Goal: Task Accomplishment & Management: Manage account settings

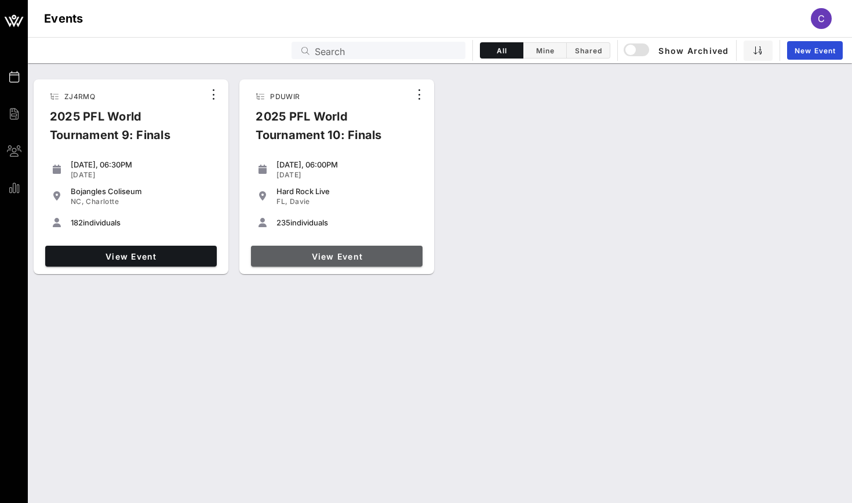
click at [303, 261] on span "View Event" at bounding box center [337, 256] width 162 height 10
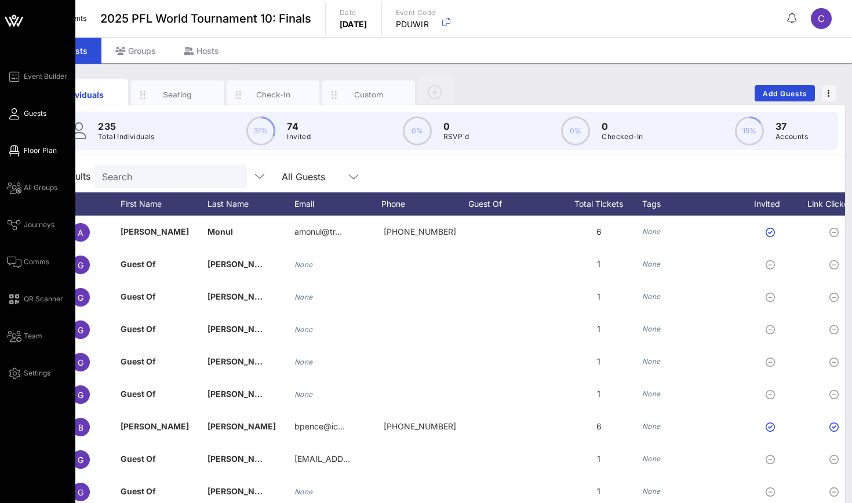
click at [18, 150] on icon at bounding box center [14, 151] width 14 height 2
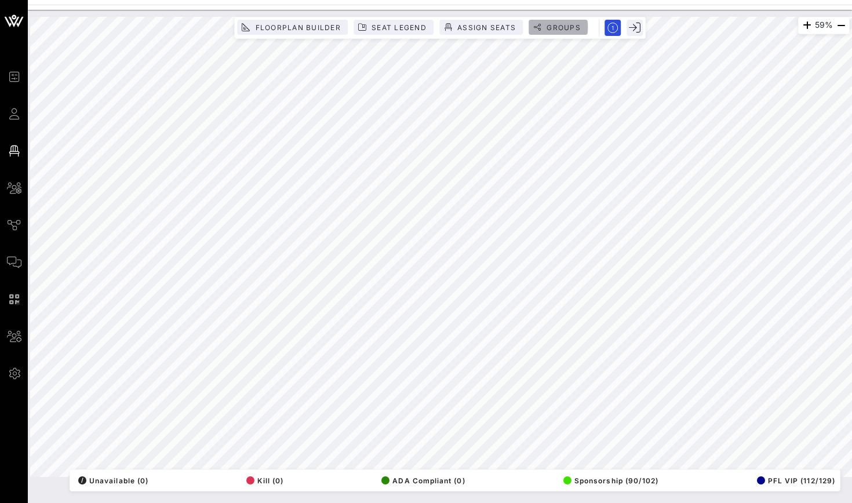
click at [549, 25] on span "Groups" at bounding box center [563, 27] width 35 height 9
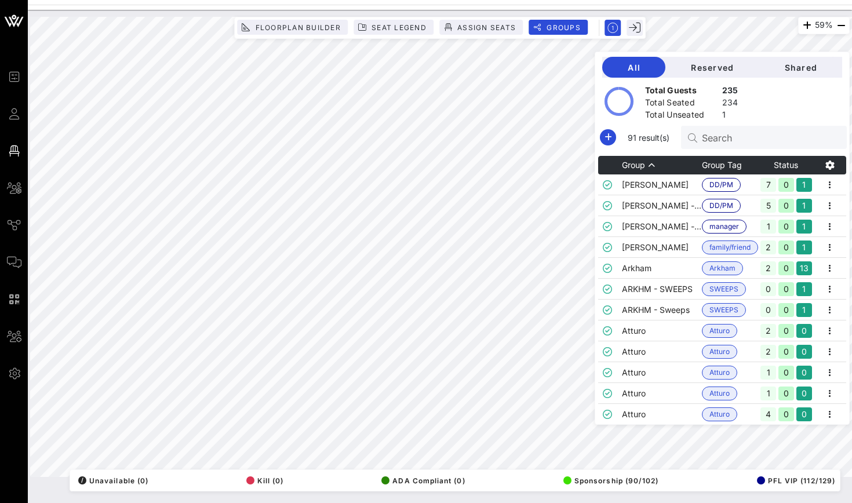
click at [731, 137] on input "Search" at bounding box center [770, 137] width 136 height 15
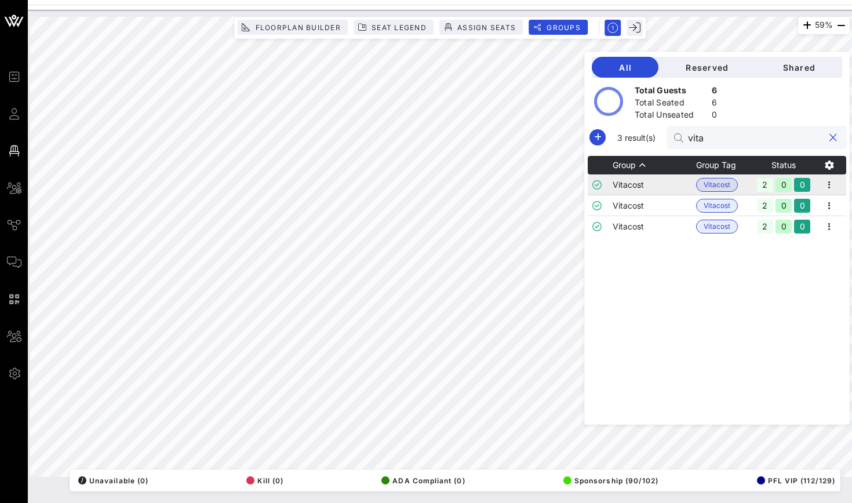
type input "vita"
click at [661, 185] on td "Vitacost" at bounding box center [653, 184] width 83 height 21
click at [830, 182] on icon "button" at bounding box center [829, 185] width 14 height 14
click at [819, 200] on div "Edit" at bounding box center [815, 204] width 36 height 9
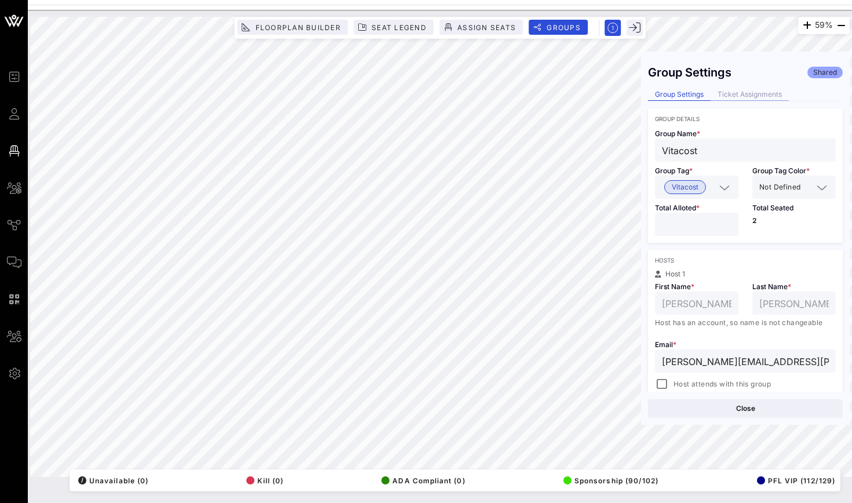
click at [735, 96] on div "Ticket Assignments" at bounding box center [749, 95] width 78 height 12
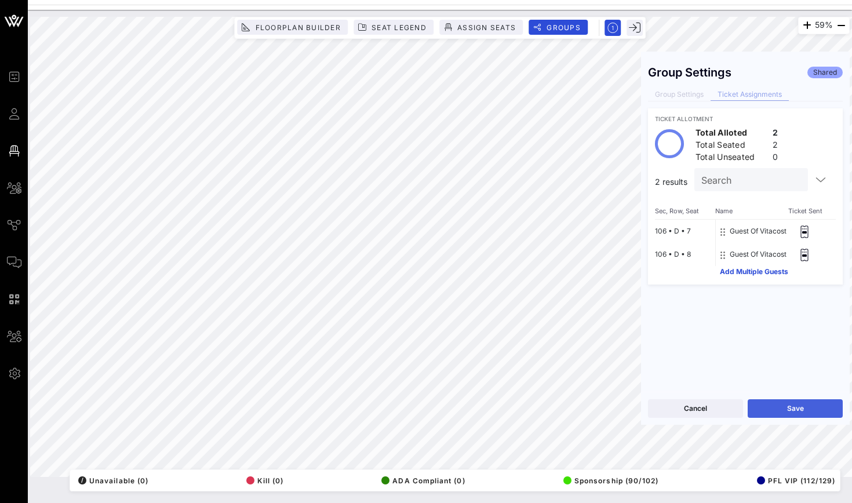
click at [784, 415] on button "Save" at bounding box center [794, 408] width 95 height 19
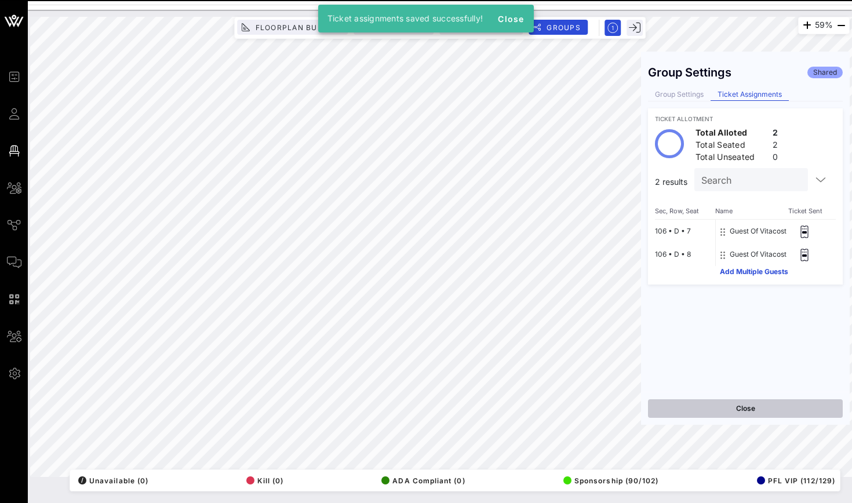
click at [714, 412] on button "Close" at bounding box center [745, 408] width 195 height 19
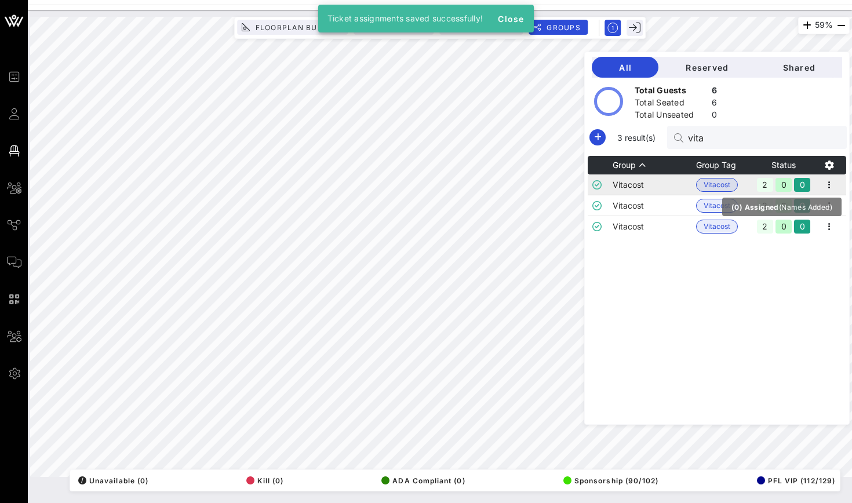
click at [788, 185] on div "0" at bounding box center [783, 185] width 16 height 14
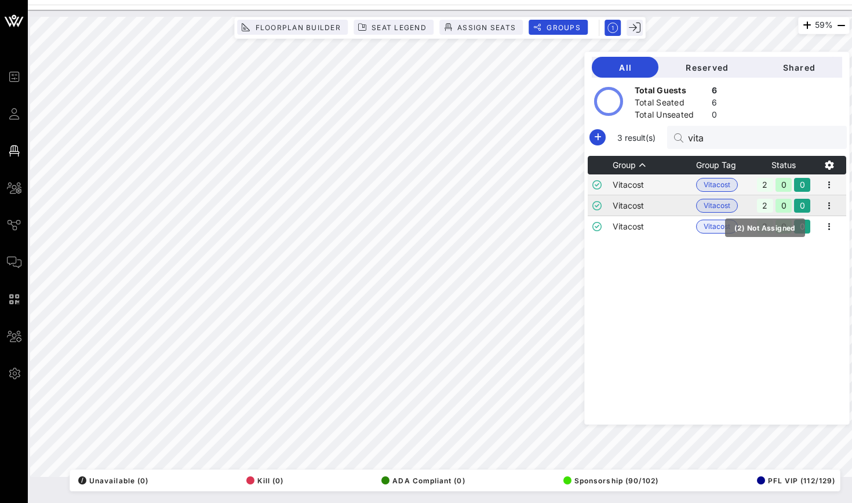
click at [767, 207] on div "2" at bounding box center [765, 206] width 16 height 14
click at [827, 205] on icon "button" at bounding box center [829, 206] width 14 height 14
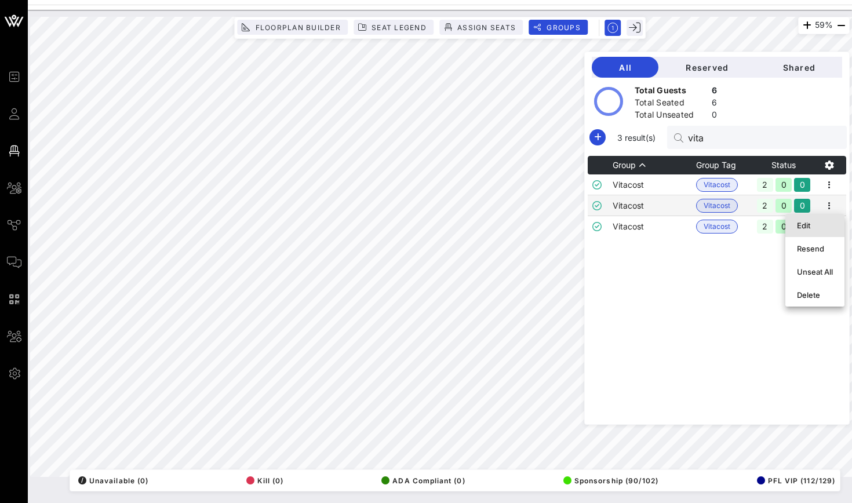
click at [826, 220] on div "Edit" at bounding box center [815, 225] width 36 height 19
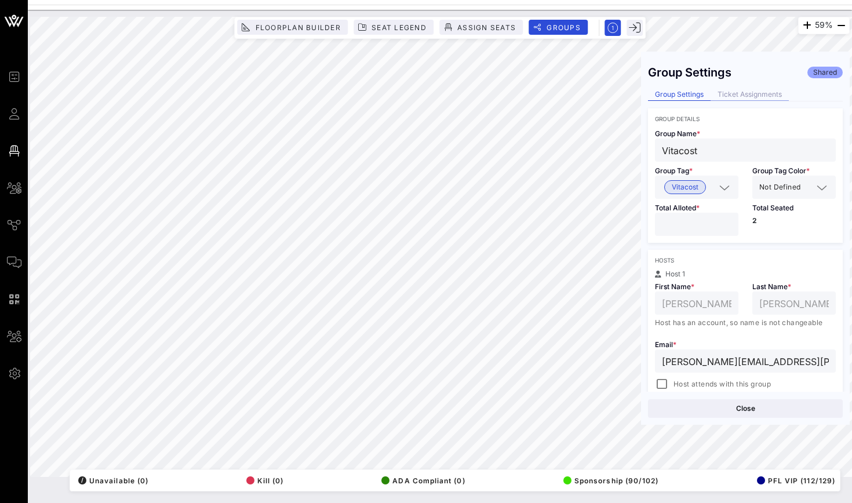
click at [748, 100] on div "Ticket Assignments" at bounding box center [749, 95] width 78 height 12
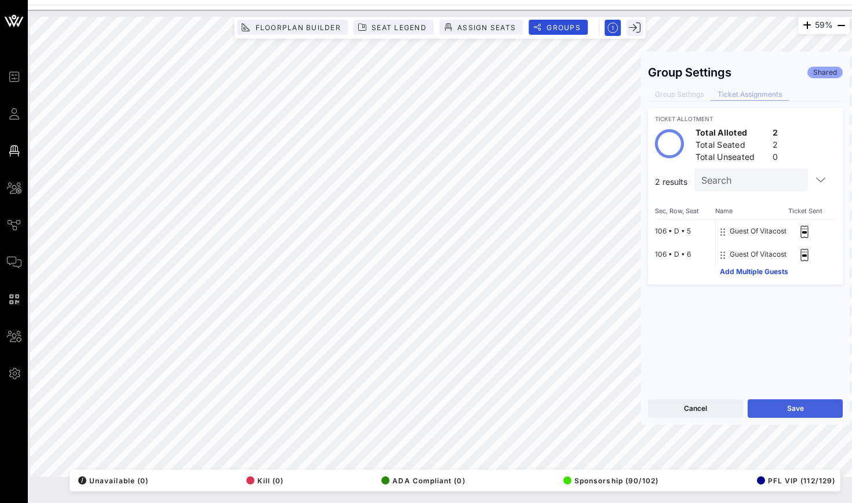
click at [765, 400] on button "Save" at bounding box center [794, 408] width 95 height 19
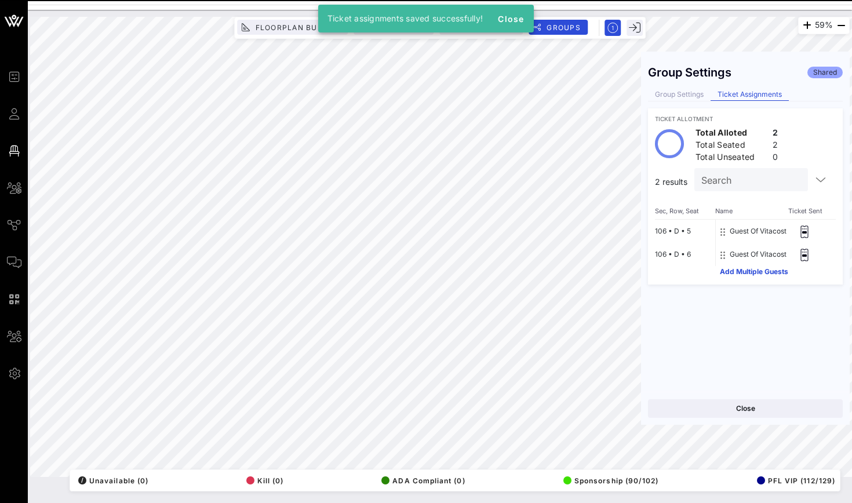
click at [710, 395] on div "Close" at bounding box center [745, 408] width 209 height 33
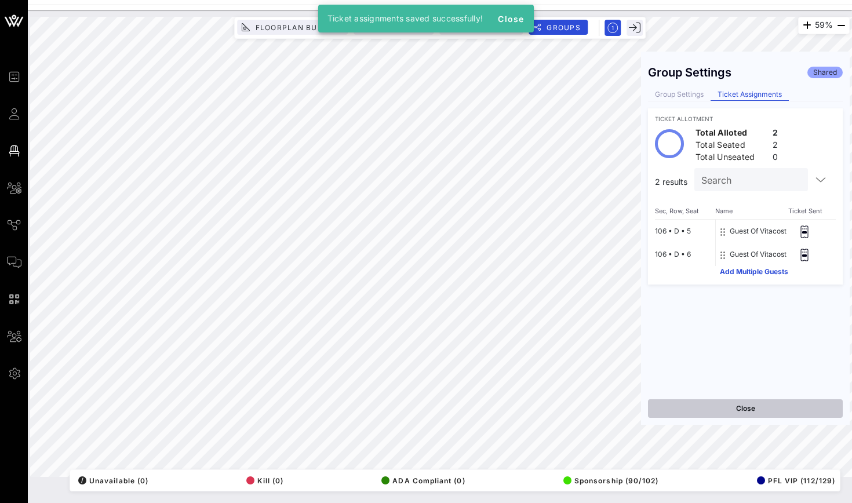
click at [710, 405] on button "Close" at bounding box center [745, 408] width 195 height 19
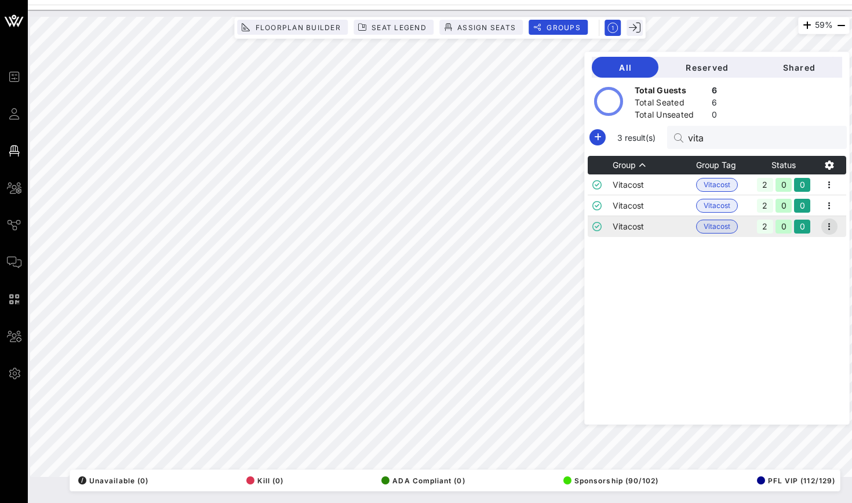
click at [828, 226] on icon "button" at bounding box center [829, 227] width 14 height 14
click at [812, 241] on div "Edit" at bounding box center [815, 246] width 36 height 19
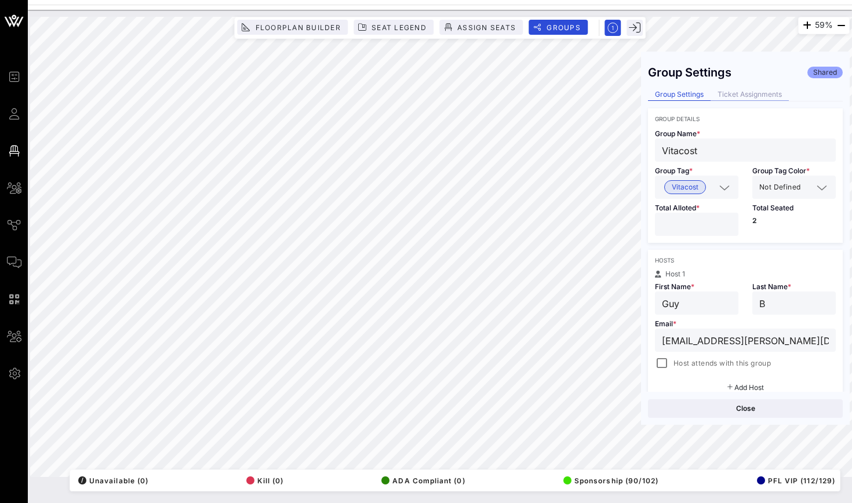
click at [721, 94] on div "Ticket Assignments" at bounding box center [749, 95] width 78 height 12
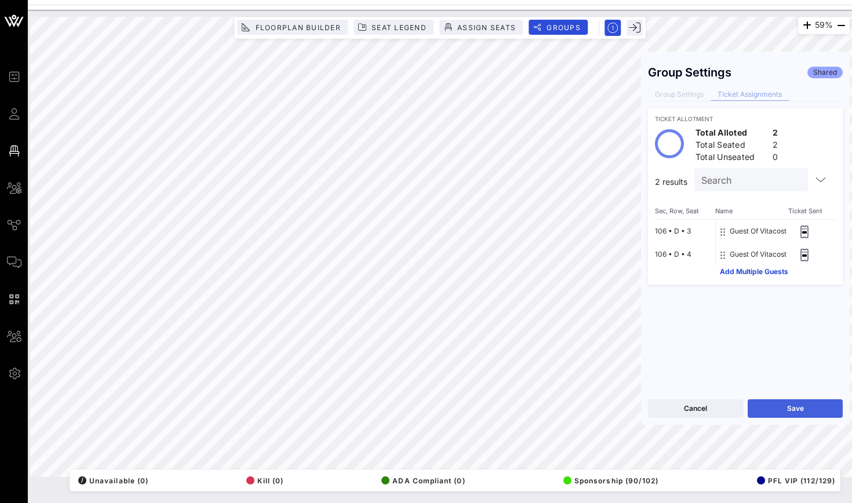
click at [792, 411] on button "Save" at bounding box center [794, 408] width 95 height 19
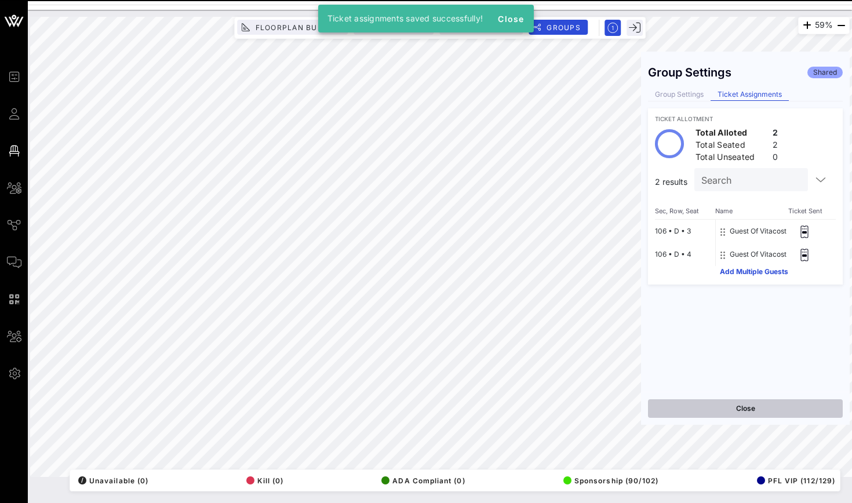
click at [709, 407] on button "Close" at bounding box center [745, 408] width 195 height 19
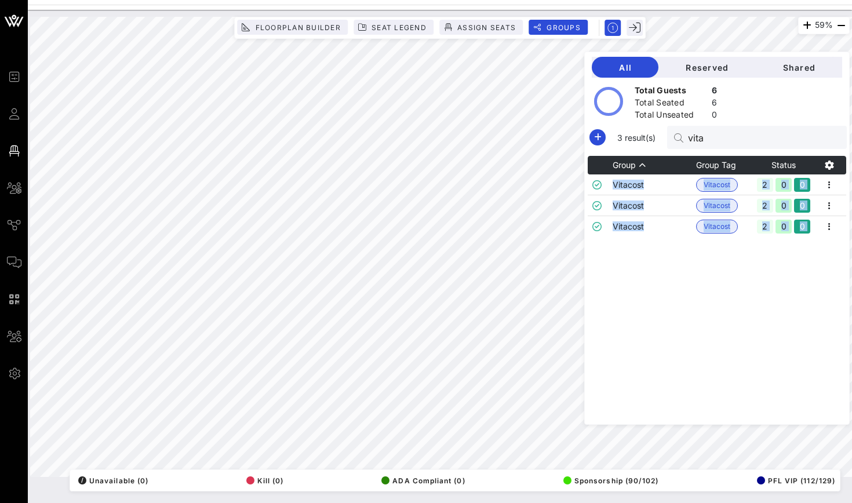
click at [534, 243] on div "59% Floorplan Builder Seat Legend Assign Seats Groups Exit All Reserved Shared …" at bounding box center [439, 247] width 819 height 460
click at [673, 300] on div "Group Group Tag Status Vitacost Vitacost 2 0 0 Vitacost Vitacost 2 0 0 Vitacost…" at bounding box center [717, 290] width 258 height 268
click at [718, 122] on div "All Reserved Shared Total Guests 6 Total Seated 6 Total Unseated 0 3 result(s) …" at bounding box center [716, 238] width 265 height 373
click at [718, 126] on div "vita" at bounding box center [756, 137] width 136 height 23
click at [717, 137] on input "vita" at bounding box center [756, 137] width 136 height 15
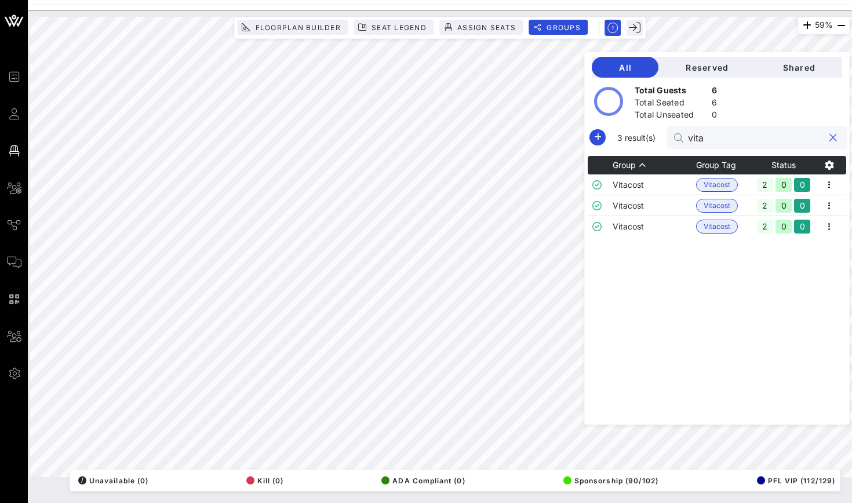
click at [717, 137] on input "vita" at bounding box center [756, 137] width 136 height 15
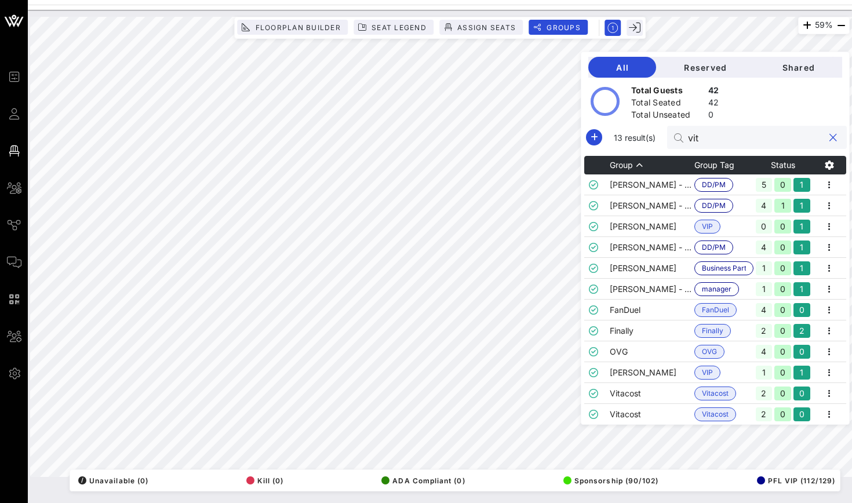
type input "vita"
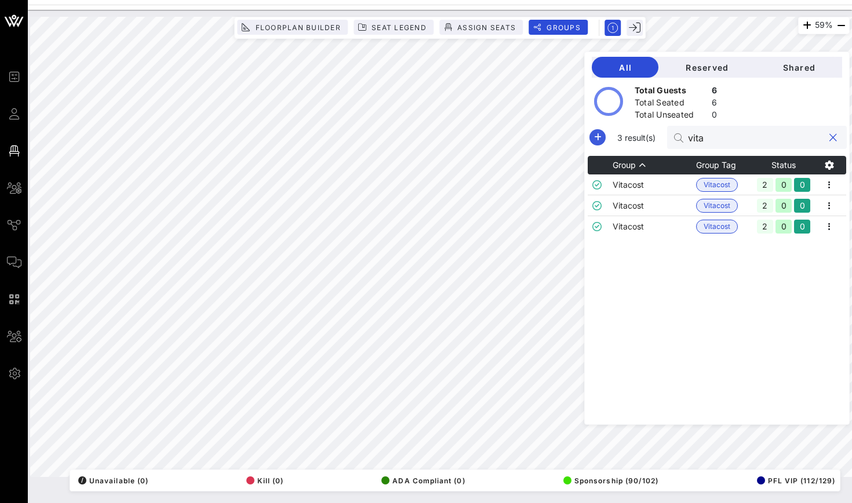
click at [601, 137] on icon "button" at bounding box center [597, 137] width 14 height 14
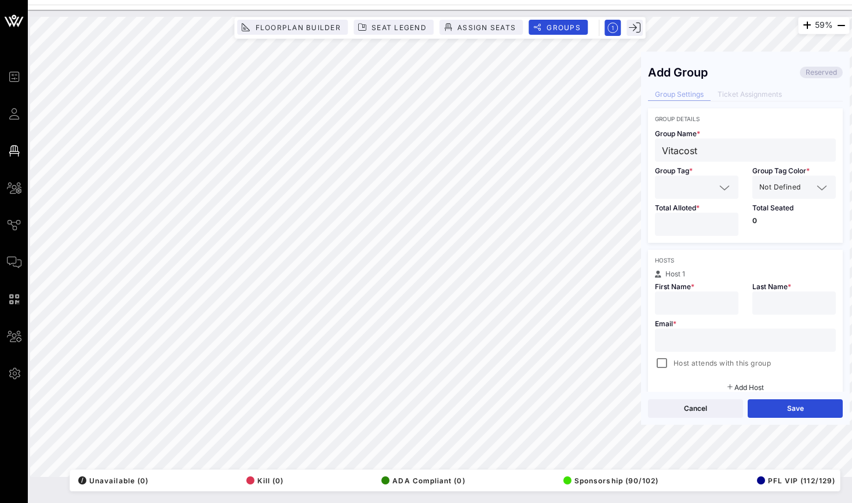
type input "Vitacost"
click at [676, 186] on input "text" at bounding box center [688, 187] width 53 height 15
type input "C"
type input "vit"
click at [681, 211] on span "Vitacost" at bounding box center [685, 215] width 27 height 13
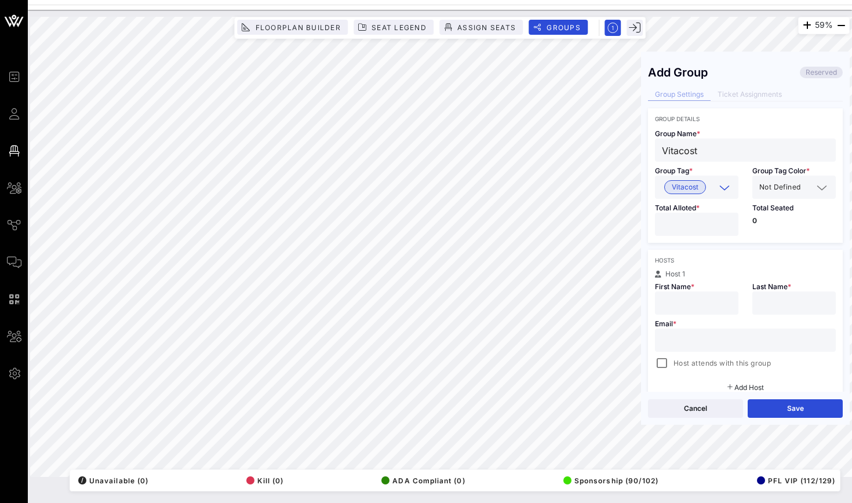
click at [681, 220] on input "number" at bounding box center [697, 224] width 70 height 15
type input "*"
click at [683, 331] on div at bounding box center [745, 340] width 167 height 23
paste input "mailto:[PERSON_NAME][EMAIL_ADDRESS][PERSON_NAME][DOMAIN_NAME]"
click at [629, 344] on div "59% Floorplan Builder Seat Legend Assign Seats Groups Exit Add Group Reserved G…" at bounding box center [439, 247] width 819 height 460
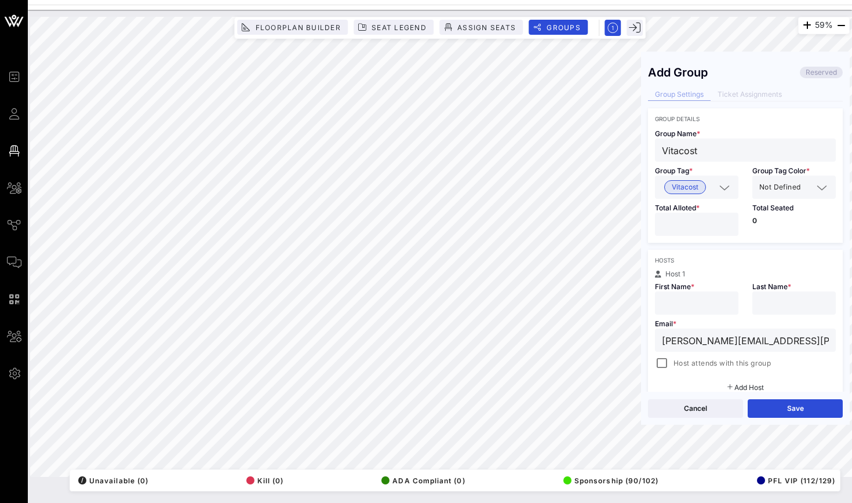
type input "[PERSON_NAME][EMAIL_ADDRESS][PERSON_NAME][DOMAIN_NAME]"
click at [676, 306] on input "text" at bounding box center [697, 303] width 70 height 15
type input "[PERSON_NAME]"
type input "N"
type input "B"
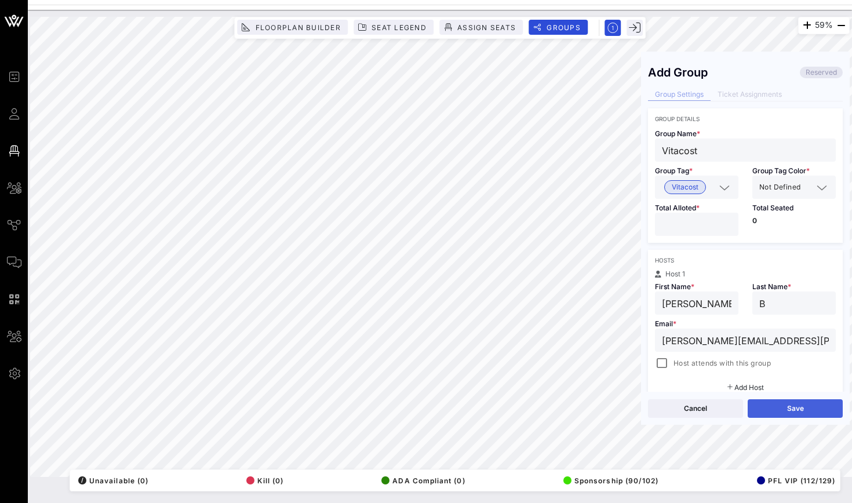
click at [758, 408] on button "Save" at bounding box center [794, 408] width 95 height 19
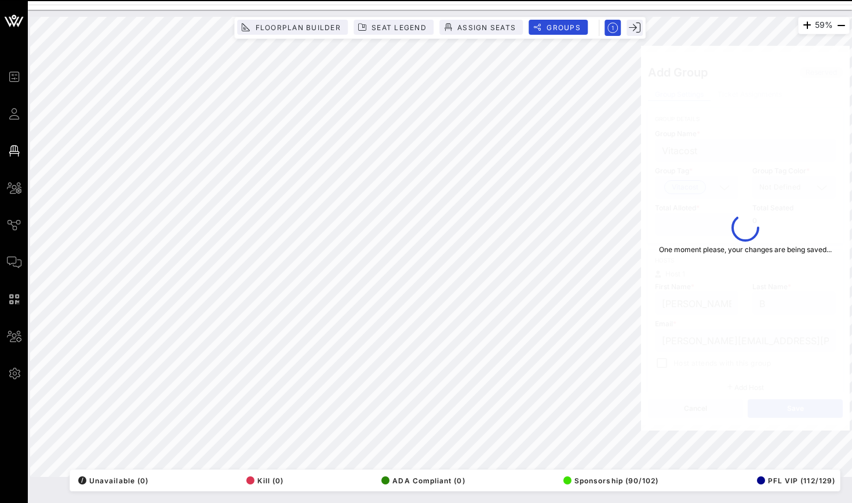
type input "[PERSON_NAME]"
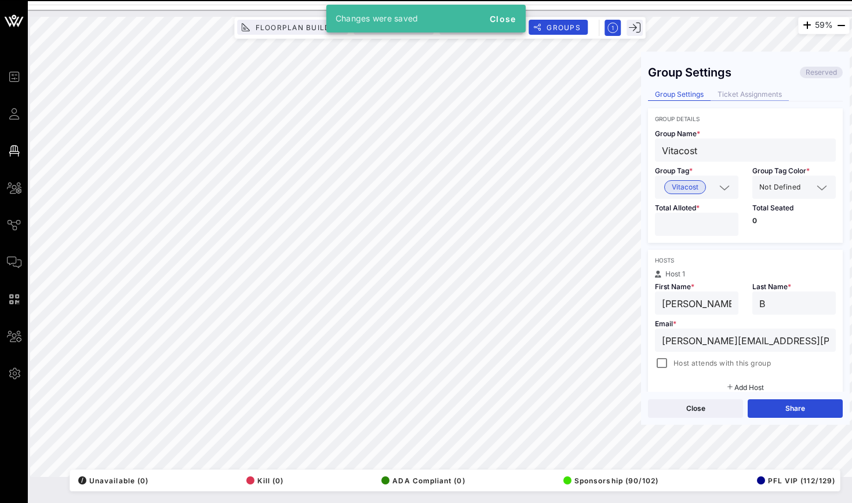
click at [747, 96] on div "Ticket Assignments" at bounding box center [749, 95] width 78 height 12
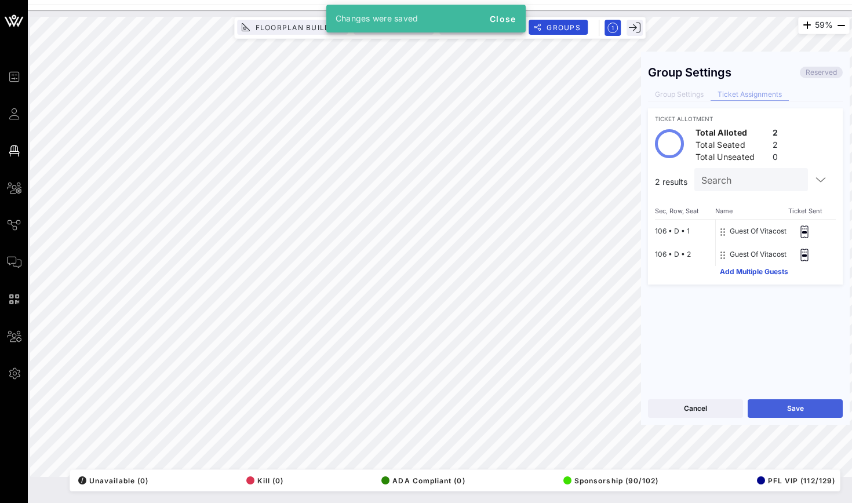
click at [764, 404] on button "Save" at bounding box center [794, 408] width 95 height 19
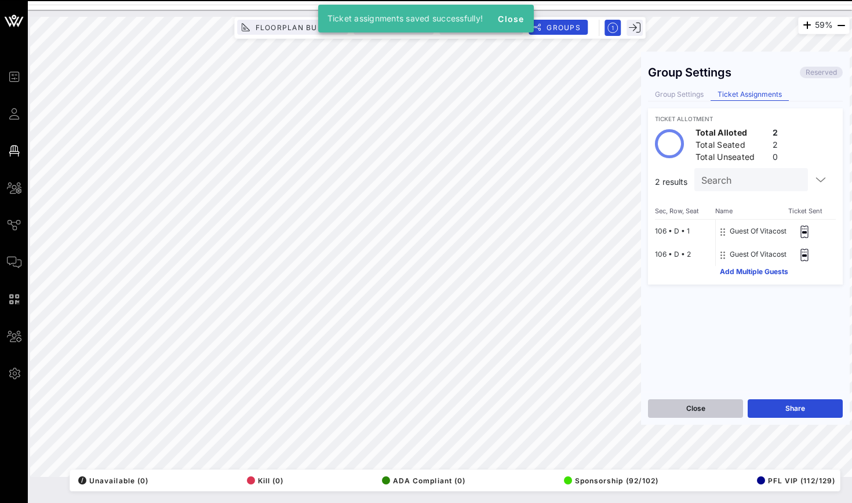
click at [712, 406] on button "Close" at bounding box center [695, 408] width 95 height 19
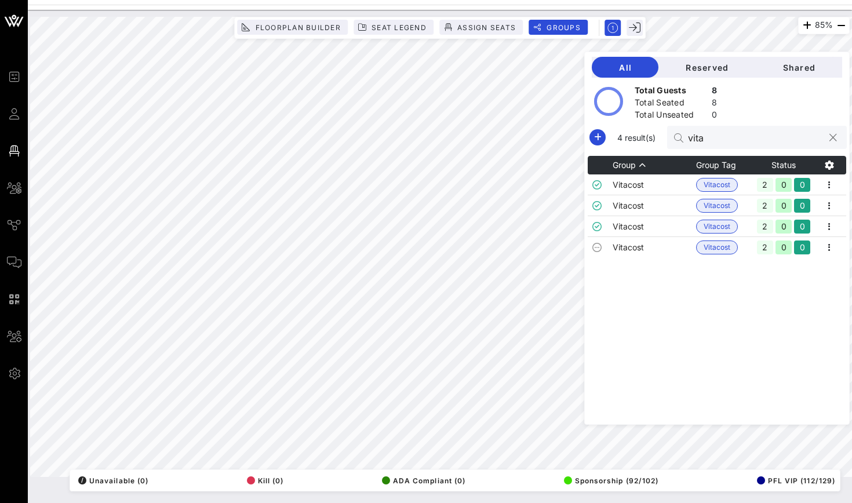
click at [709, 135] on input "vita" at bounding box center [756, 137] width 136 height 15
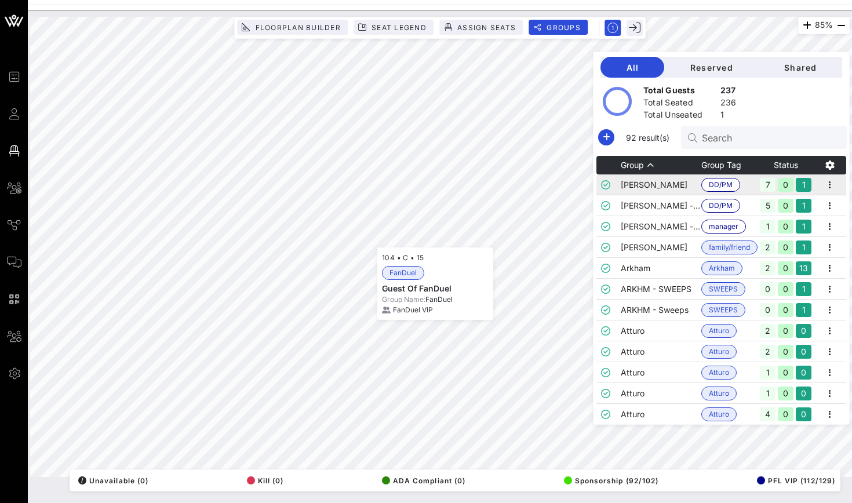
scroll to position [604, 0]
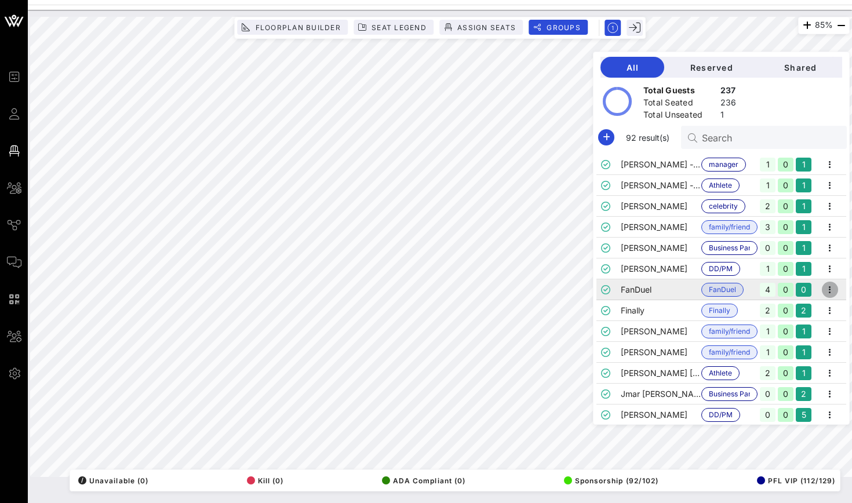
click at [833, 295] on icon "button" at bounding box center [830, 290] width 14 height 14
click at [826, 304] on div "Edit" at bounding box center [815, 309] width 36 height 19
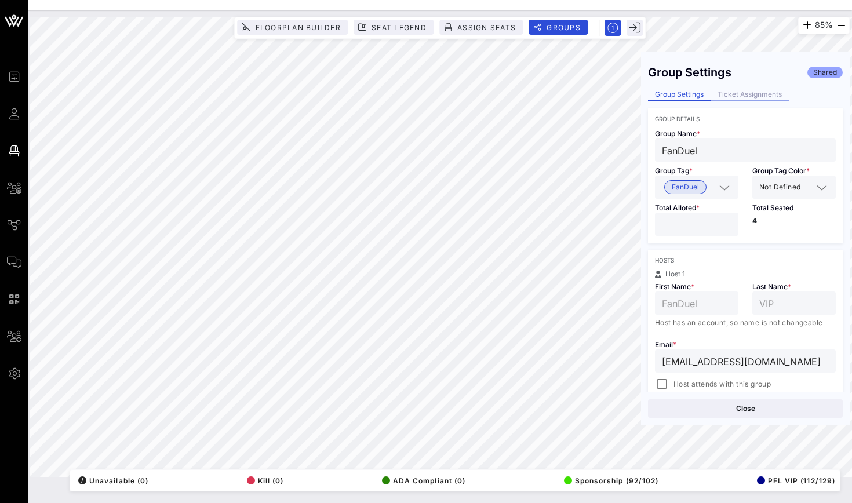
click at [761, 97] on div "Ticket Assignments" at bounding box center [749, 95] width 78 height 12
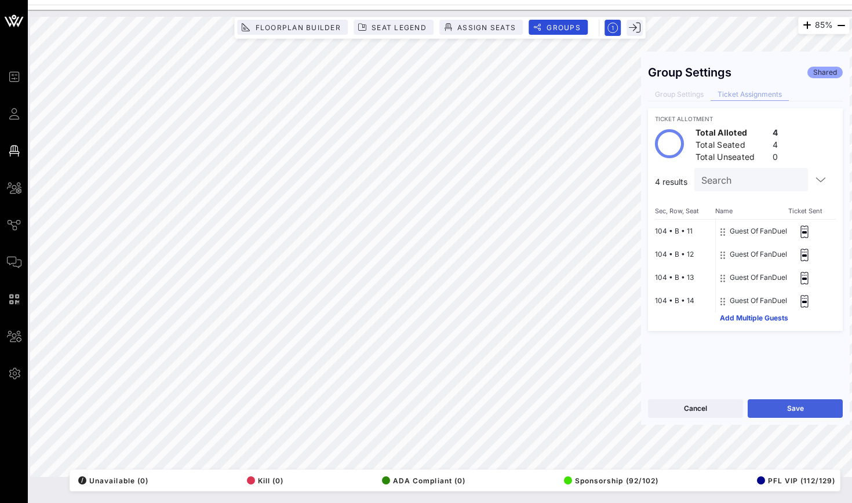
click at [778, 411] on button "Save" at bounding box center [794, 408] width 95 height 19
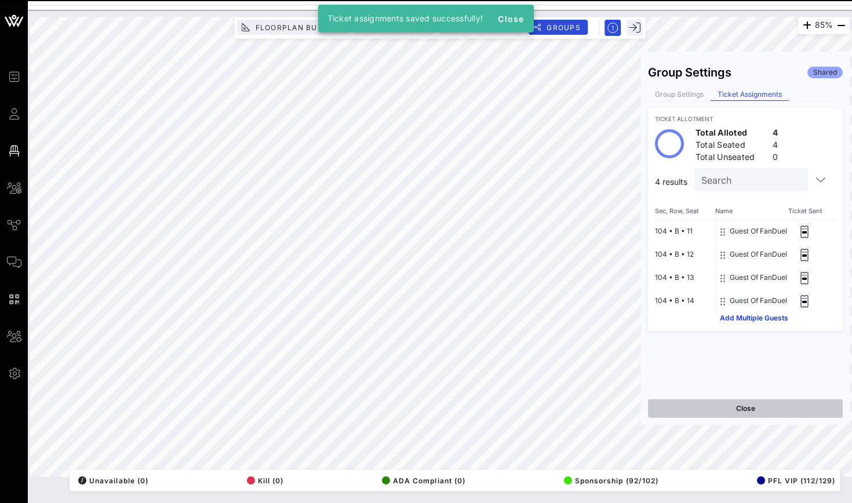
click at [712, 407] on button "Close" at bounding box center [745, 408] width 195 height 19
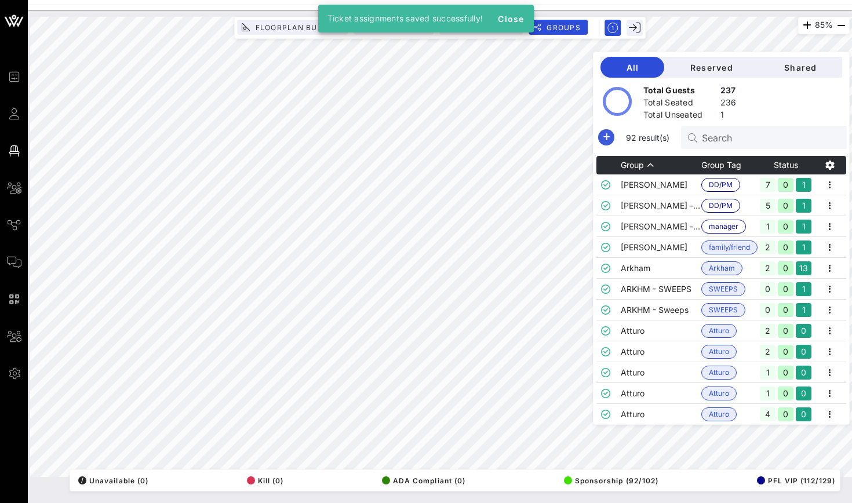
click at [606, 133] on icon "button" at bounding box center [606, 137] width 14 height 14
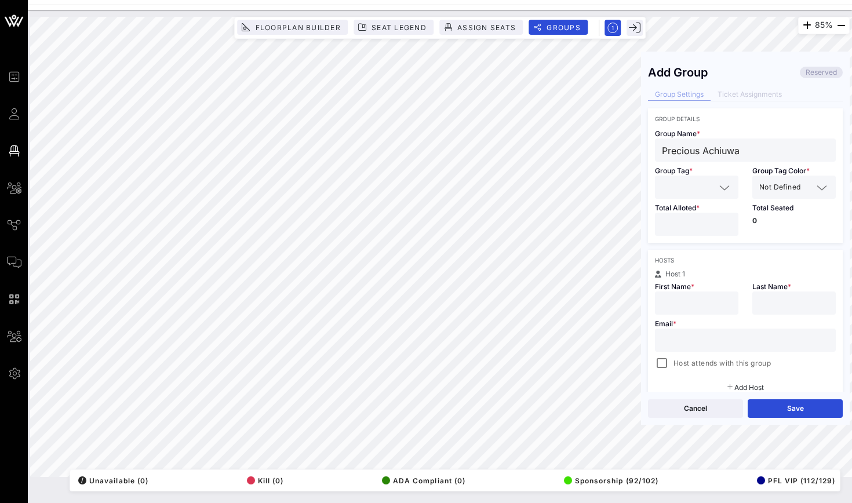
type input "Precious Achiuwa"
click at [679, 225] on input "number" at bounding box center [697, 224] width 70 height 15
type input "*"
click at [666, 287] on span "First Name *" at bounding box center [674, 286] width 39 height 9
click at [679, 195] on div at bounding box center [697, 187] width 70 height 23
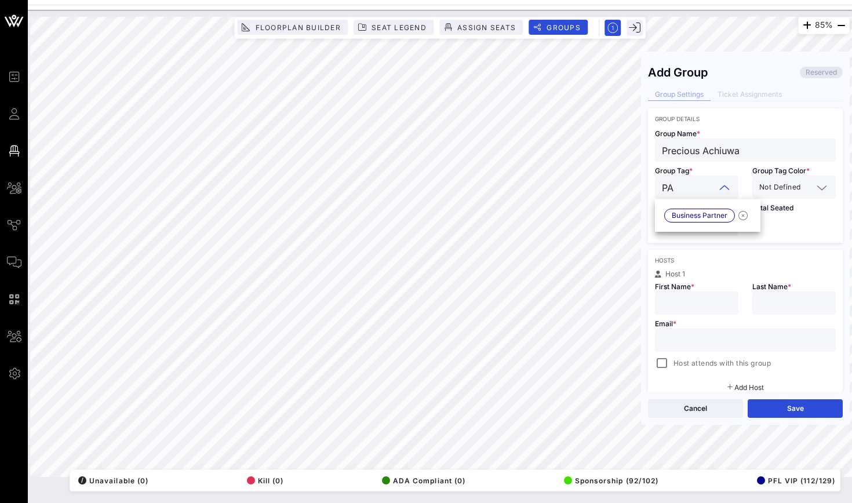
type input "PA"
click at [788, 221] on p "0" at bounding box center [793, 220] width 83 height 7
type input "Precious"
click at [772, 315] on div "Email * Host attends with this group" at bounding box center [745, 343] width 195 height 56
type input "Achiuwa"
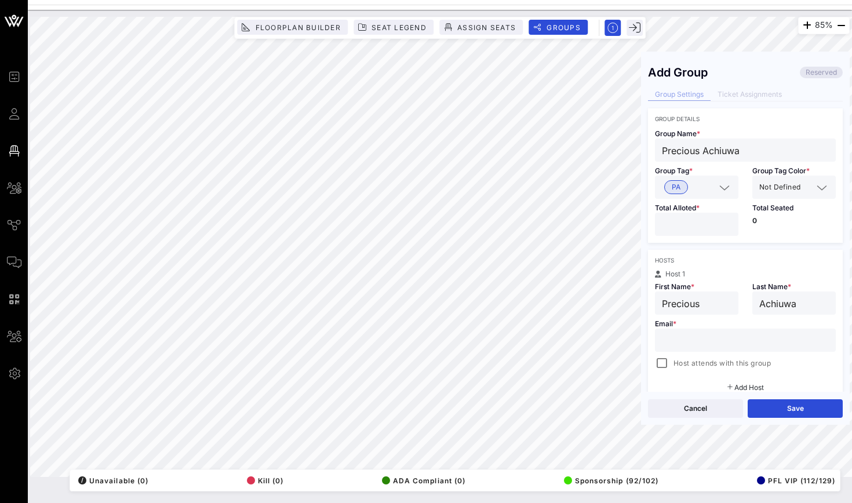
click at [774, 362] on div "Host attends with this group" at bounding box center [745, 363] width 181 height 14
type input "o"
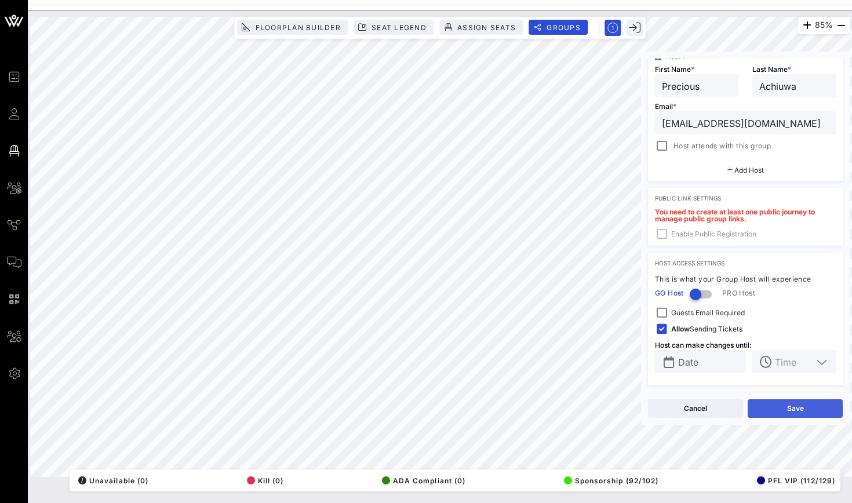
scroll to position [217, 0]
type input "[EMAIL_ADDRESS][DOMAIN_NAME]"
click at [765, 400] on button "Save" at bounding box center [794, 408] width 95 height 19
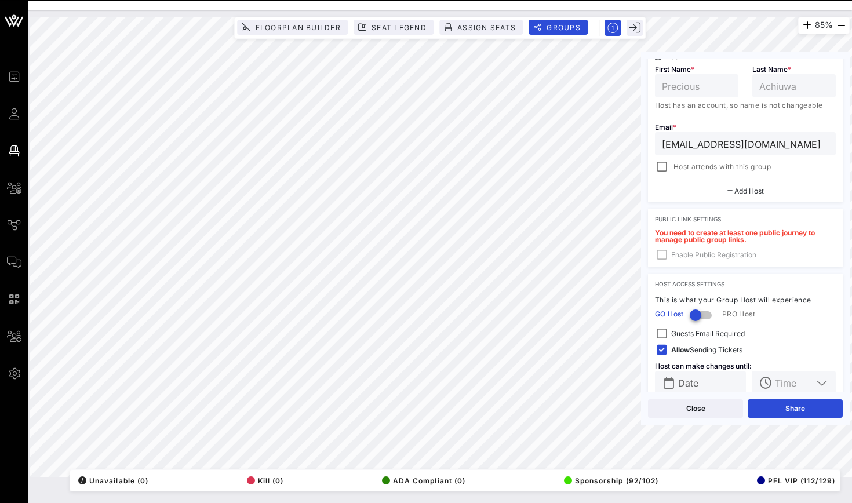
type input "Precious Achiuwa"
type input "Talik"
type input "Fraser"
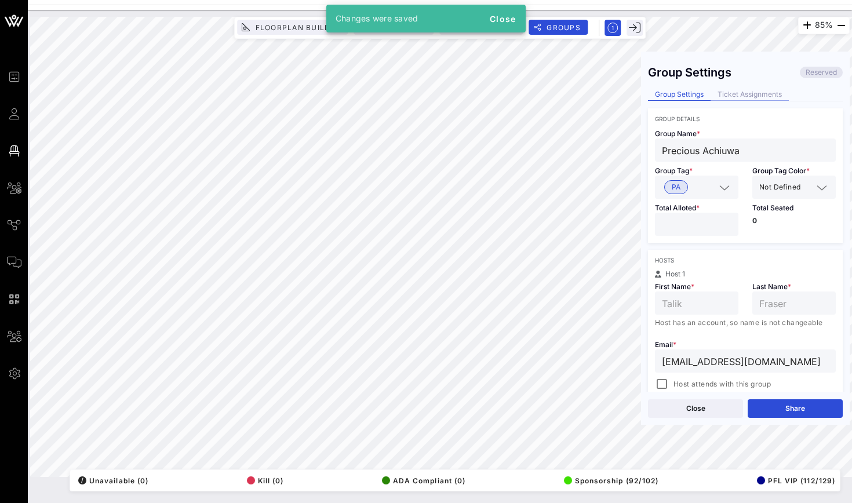
scroll to position [0, 0]
click at [756, 96] on div "Ticket Assignments" at bounding box center [749, 95] width 78 height 12
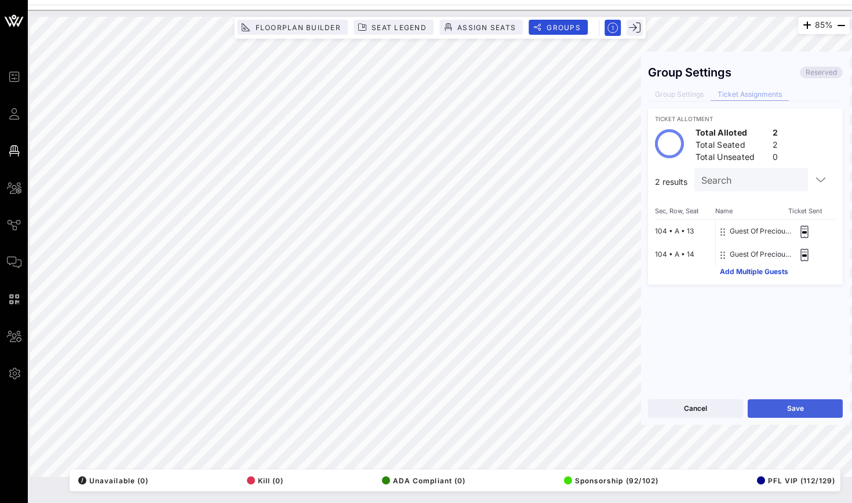
click at [797, 412] on button "Save" at bounding box center [794, 408] width 95 height 19
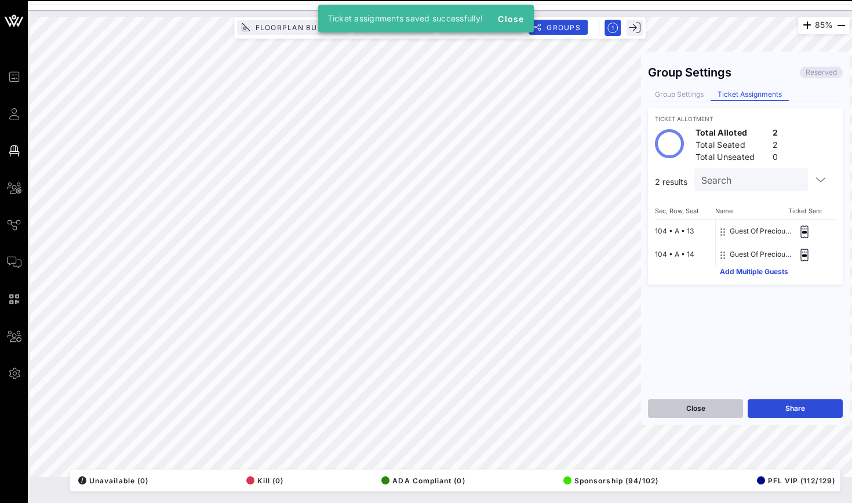
click at [721, 408] on button "Close" at bounding box center [695, 408] width 95 height 19
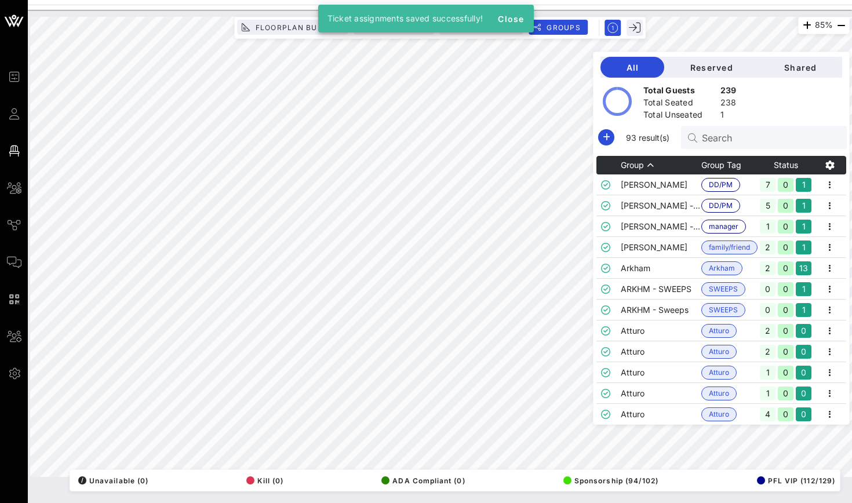
click at [523, 502] on div "85% Floorplan Builder Seat Legend Assign Seats Groups Exit All Reserved Shared …" at bounding box center [440, 256] width 824 height 493
click at [721, 135] on input "Search" at bounding box center [770, 137] width 136 height 15
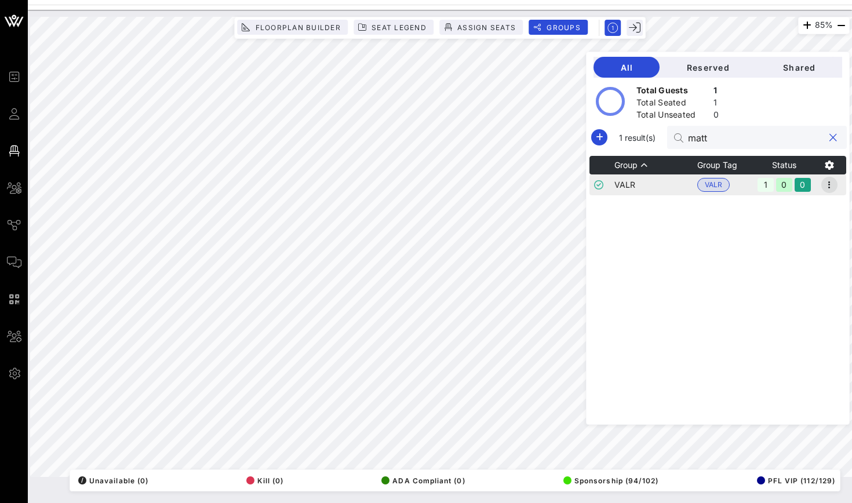
type input "matt"
click at [831, 189] on icon "button" at bounding box center [829, 185] width 14 height 14
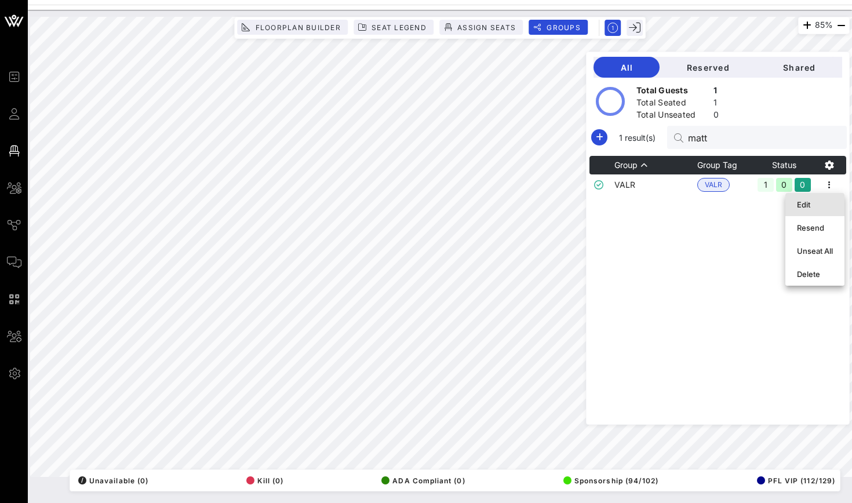
drag, startPoint x: 826, startPoint y: 205, endPoint x: 814, endPoint y: 275, distance: 70.6
click at [815, 275] on div "Edit Resend Unseat All Delete" at bounding box center [814, 239] width 59 height 93
click at [814, 275] on div "Group Group Tag Status VALR VALR 1 0 0" at bounding box center [717, 290] width 257 height 268
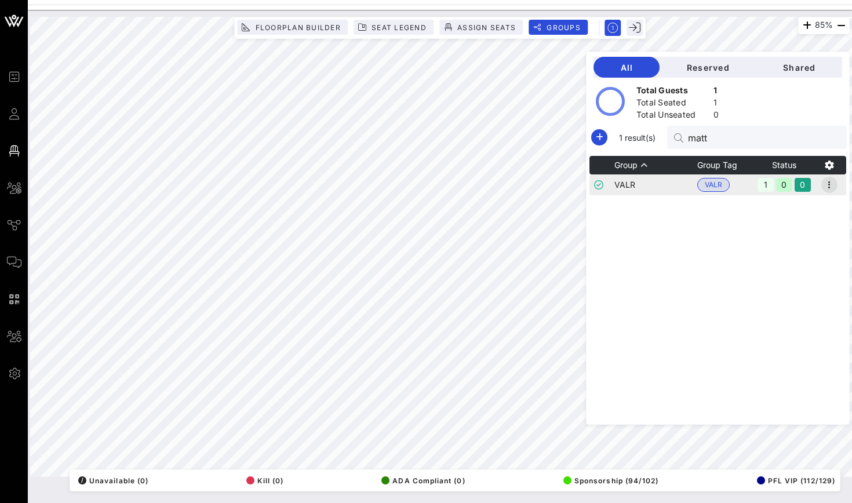
click at [826, 188] on icon "button" at bounding box center [829, 185] width 14 height 14
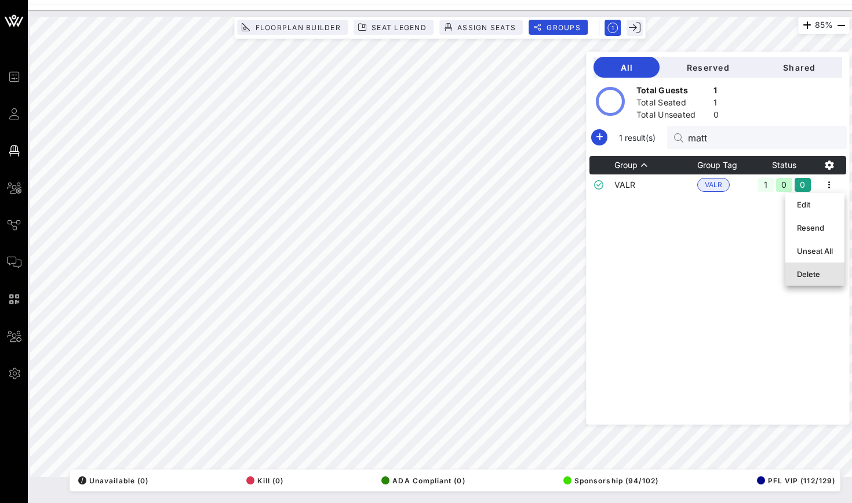
click at [822, 283] on div "Delete" at bounding box center [815, 274] width 36 height 19
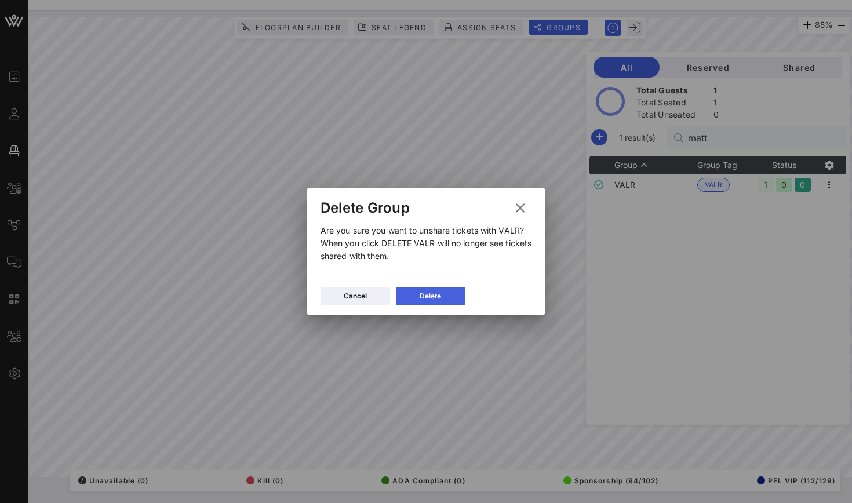
click at [430, 302] on button "Delete" at bounding box center [431, 296] width 70 height 19
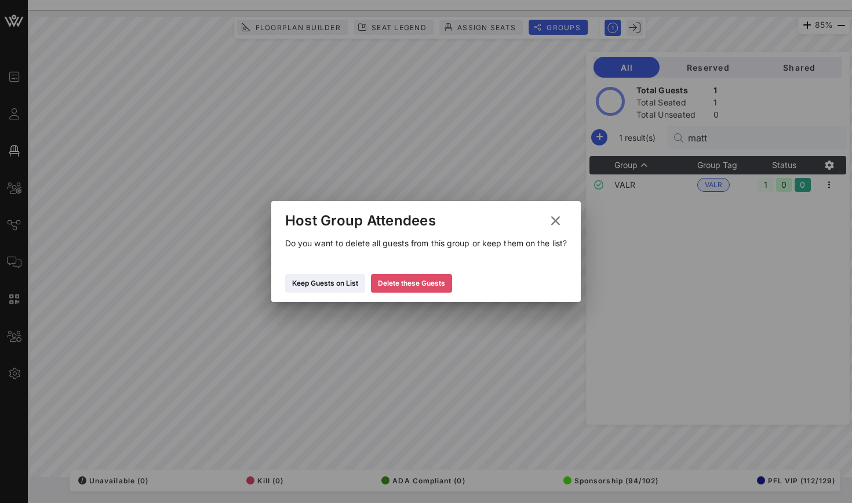
click at [436, 291] on button "Delete these Guests" at bounding box center [411, 283] width 81 height 19
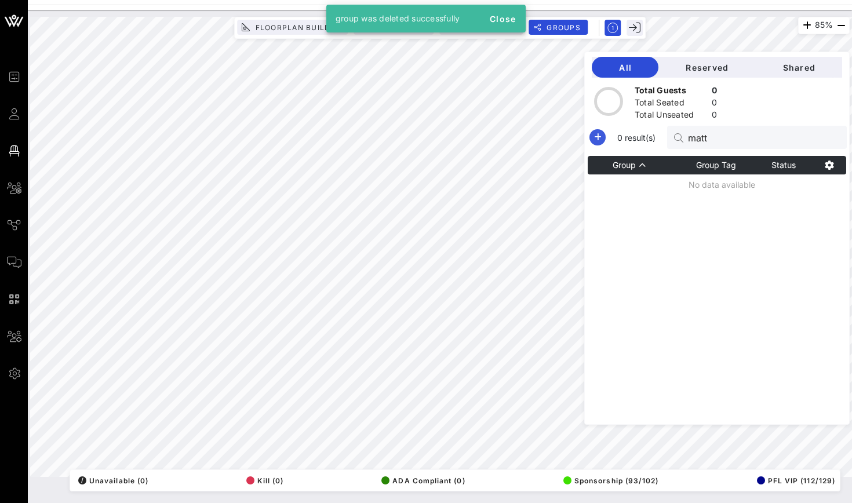
click at [592, 138] on icon "button" at bounding box center [597, 137] width 14 height 14
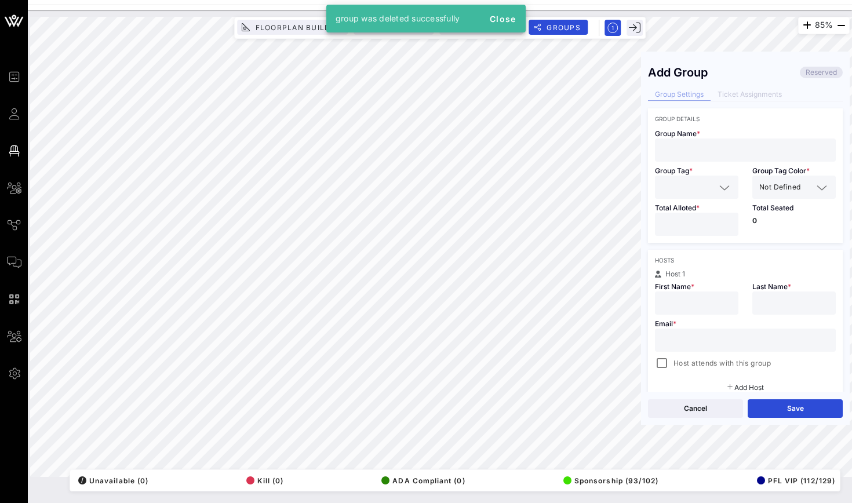
click at [685, 141] on div at bounding box center [745, 149] width 167 height 23
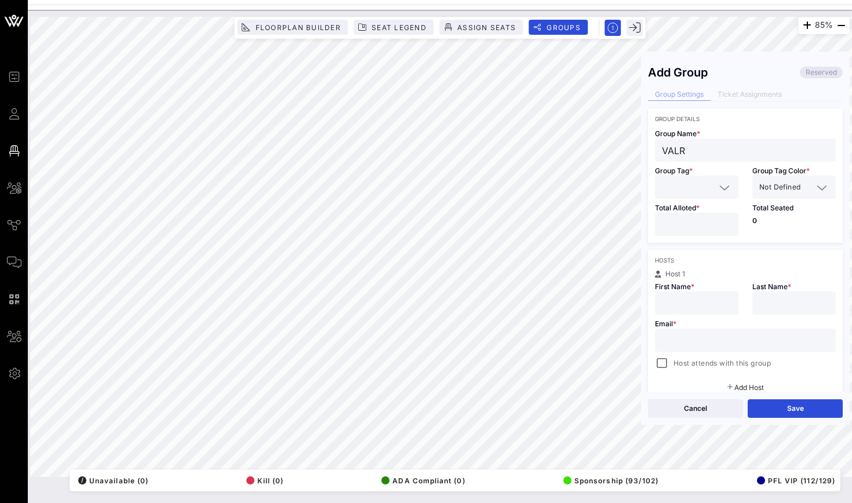
type input "VALR"
click at [674, 219] on input "number" at bounding box center [697, 224] width 70 height 15
click at [674, 193] on input "text" at bounding box center [688, 187] width 53 height 15
type input "VALR"
click at [677, 217] on span "VALR" at bounding box center [680, 215] width 17 height 13
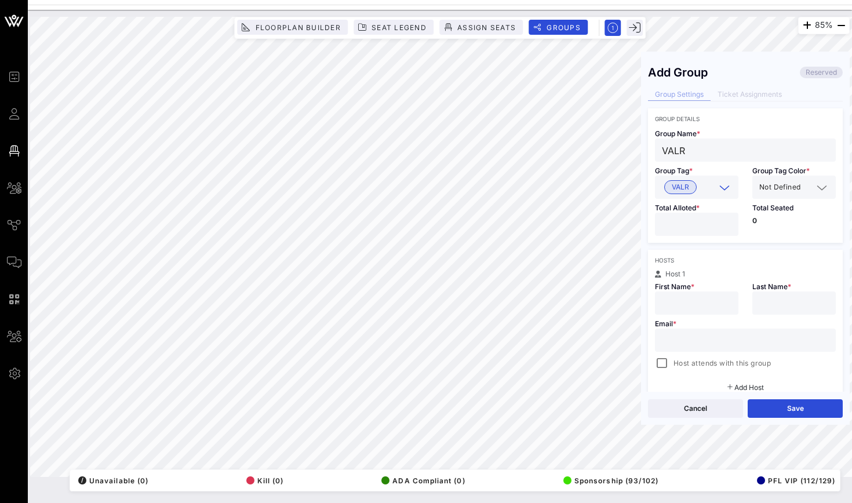
click at [677, 228] on input "number" at bounding box center [697, 224] width 70 height 15
type input "*"
click at [670, 291] on div "First Name *" at bounding box center [696, 296] width 97 height 37
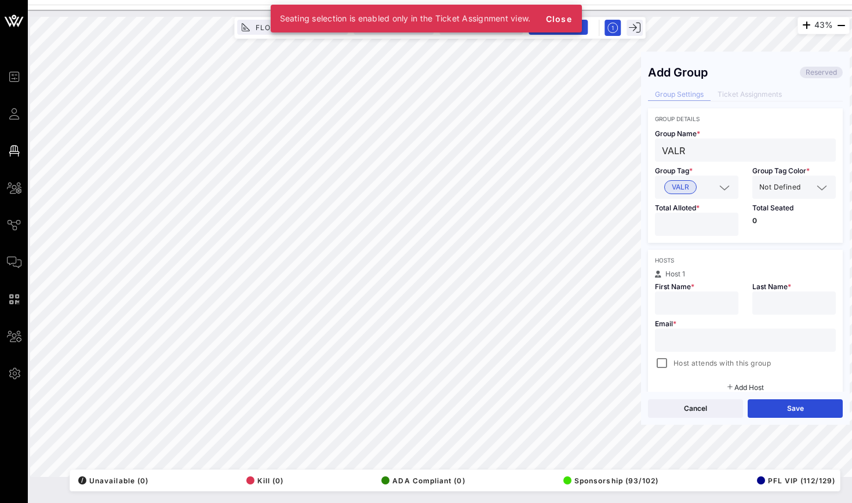
click at [685, 286] on span "First Name *" at bounding box center [674, 286] width 39 height 9
click at [685, 294] on div at bounding box center [697, 302] width 70 height 23
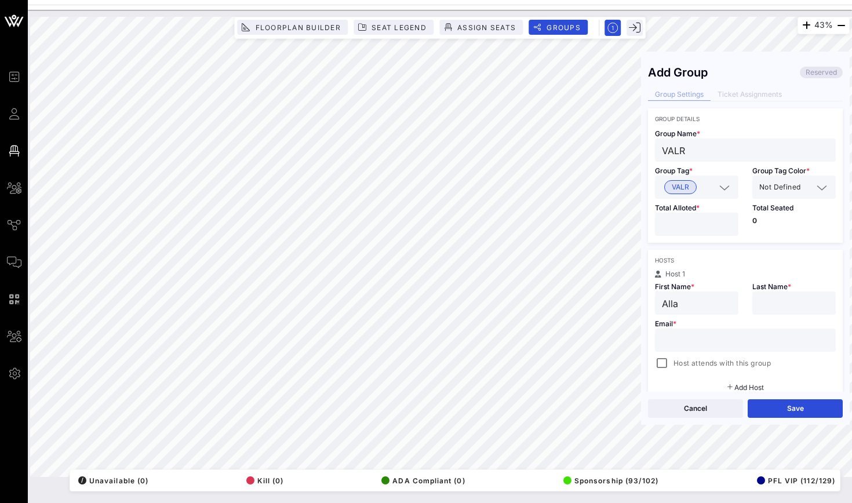
type input "Alla"
type input "G"
type input "[EMAIL_ADDRESS][DOMAIN_NAME]"
click at [767, 399] on button "Save" at bounding box center [794, 408] width 95 height 19
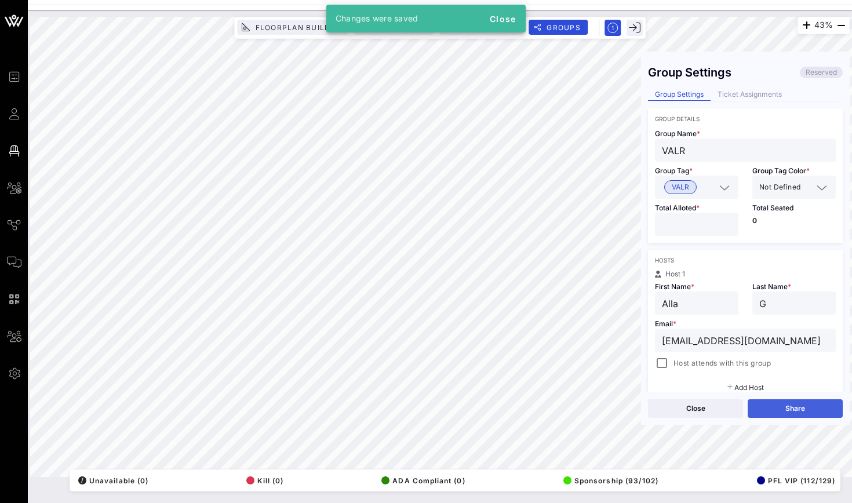
click at [759, 407] on button "Share" at bounding box center [794, 408] width 95 height 19
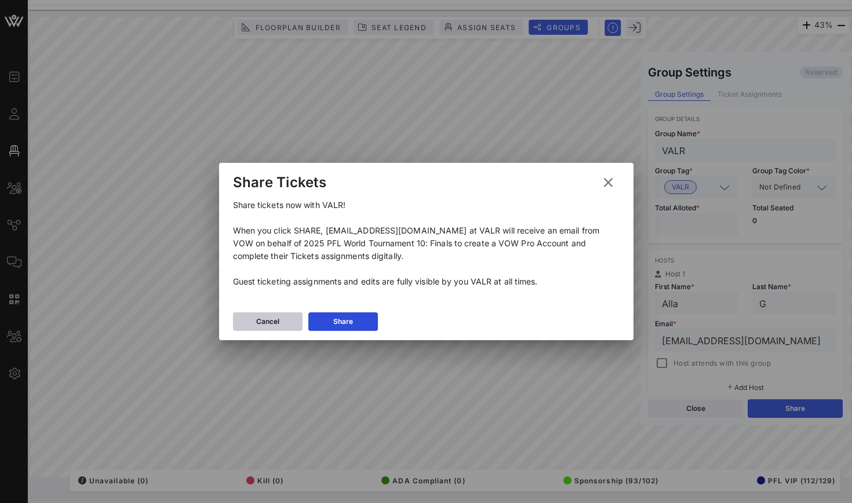
click at [287, 322] on button "Cancel" at bounding box center [268, 321] width 70 height 19
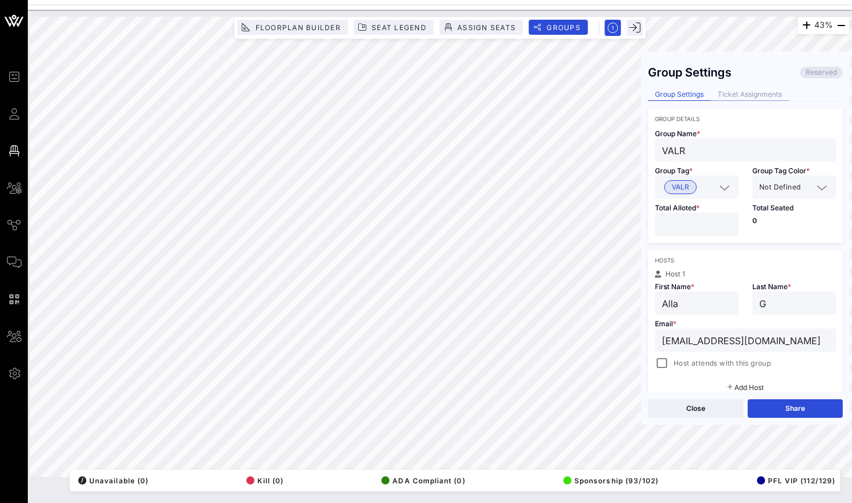
click at [738, 94] on div "Ticket Assignments" at bounding box center [749, 95] width 78 height 12
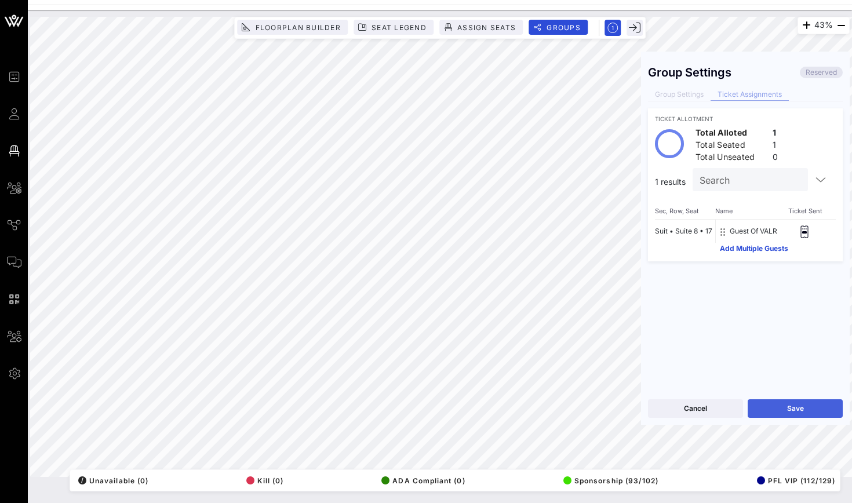
click at [789, 403] on button "Save" at bounding box center [794, 408] width 95 height 19
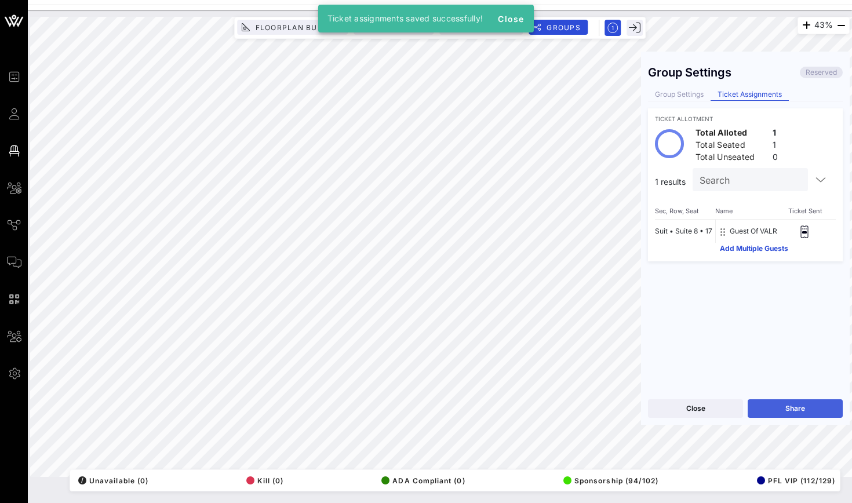
click at [783, 411] on button "Share" at bounding box center [794, 408] width 95 height 19
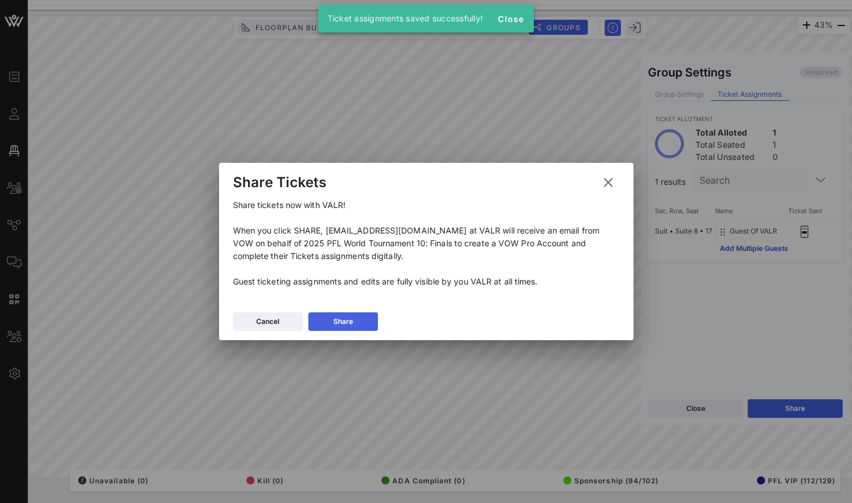
click at [373, 322] on button "Share" at bounding box center [343, 321] width 70 height 19
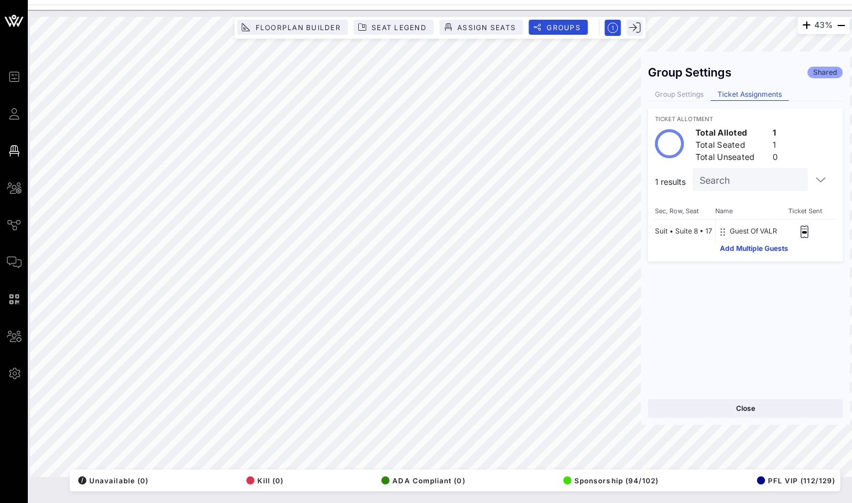
click at [711, 418] on div "Close" at bounding box center [745, 408] width 209 height 33
click at [711, 410] on button "Close" at bounding box center [745, 408] width 195 height 19
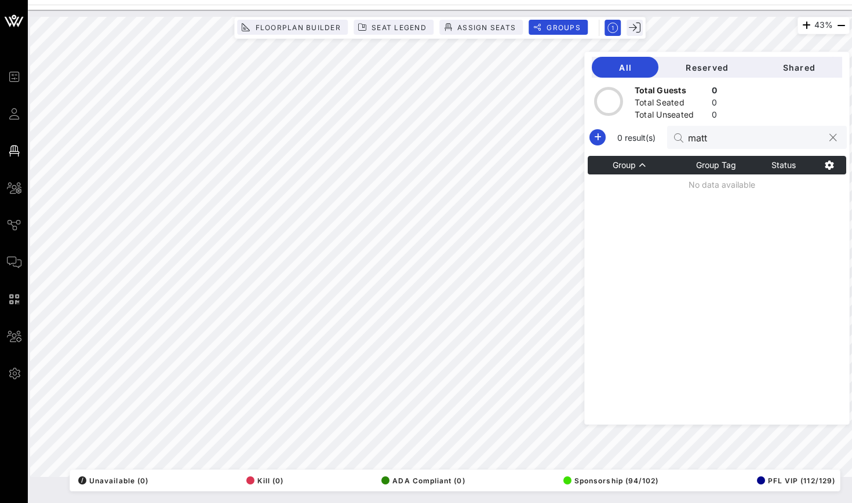
click at [695, 135] on input "matt" at bounding box center [756, 137] width 136 height 15
click at [695, 134] on input "matt" at bounding box center [756, 137] width 136 height 15
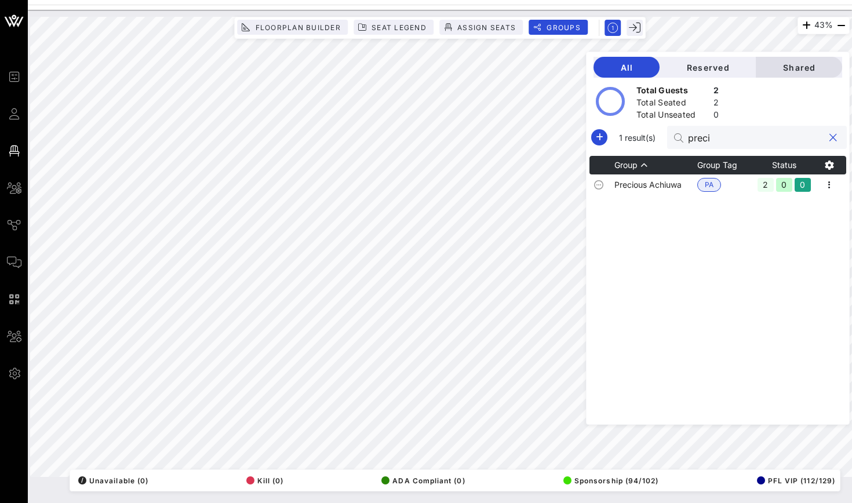
type input "preci"
click at [799, 65] on span "Shared" at bounding box center [799, 68] width 68 height 10
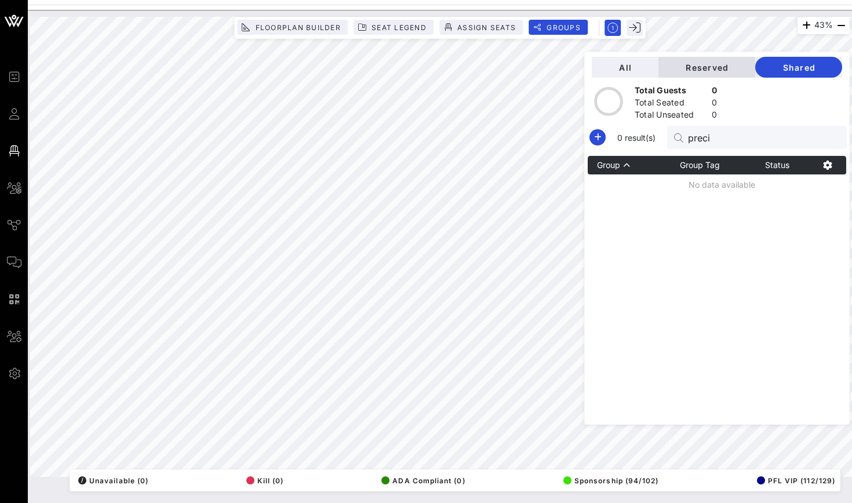
click at [721, 69] on span "Reserved" at bounding box center [707, 68] width 78 height 10
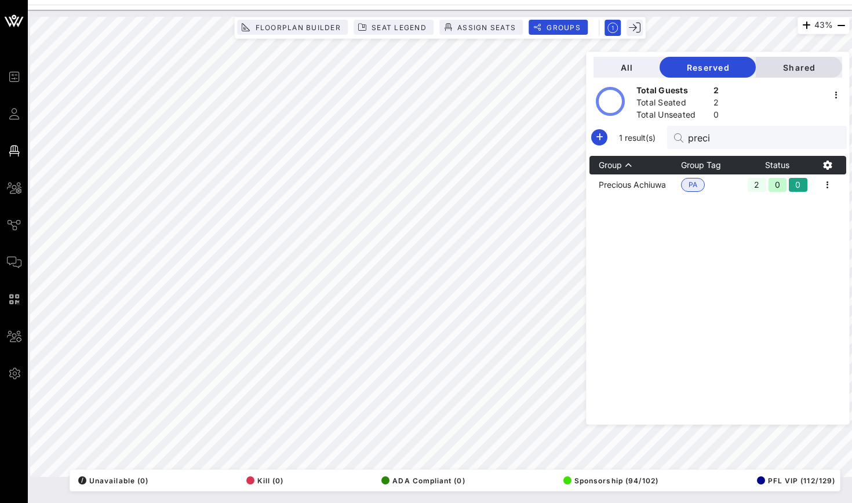
click at [774, 70] on span "Shared" at bounding box center [799, 68] width 68 height 10
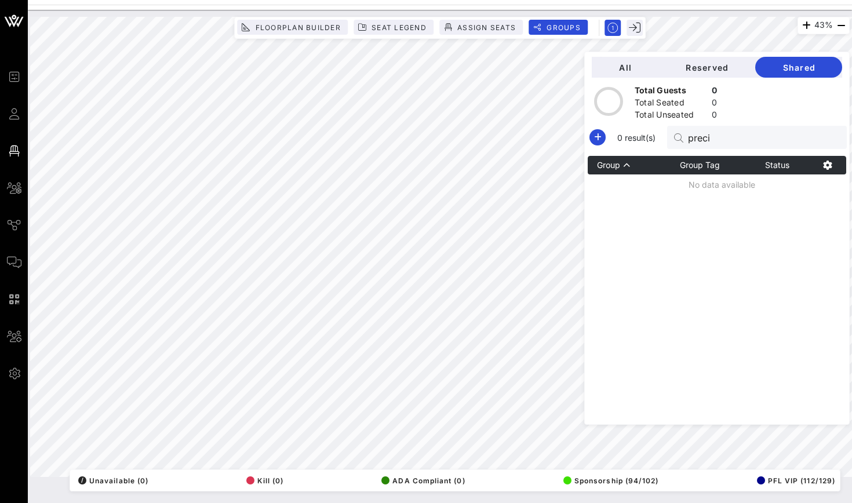
click at [699, 257] on div "Group Group Tag Status No data available" at bounding box center [717, 290] width 258 height 268
click at [710, 135] on input "preci" at bounding box center [756, 137] width 136 height 15
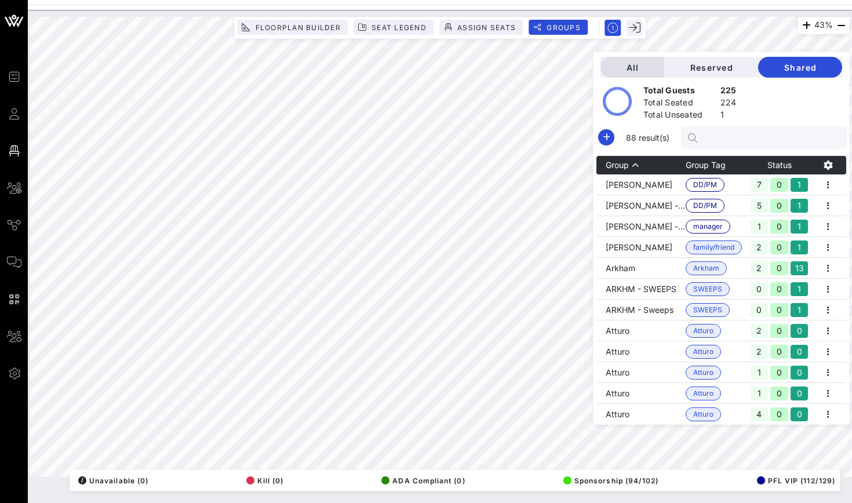
click at [636, 64] on span "All" at bounding box center [632, 68] width 45 height 10
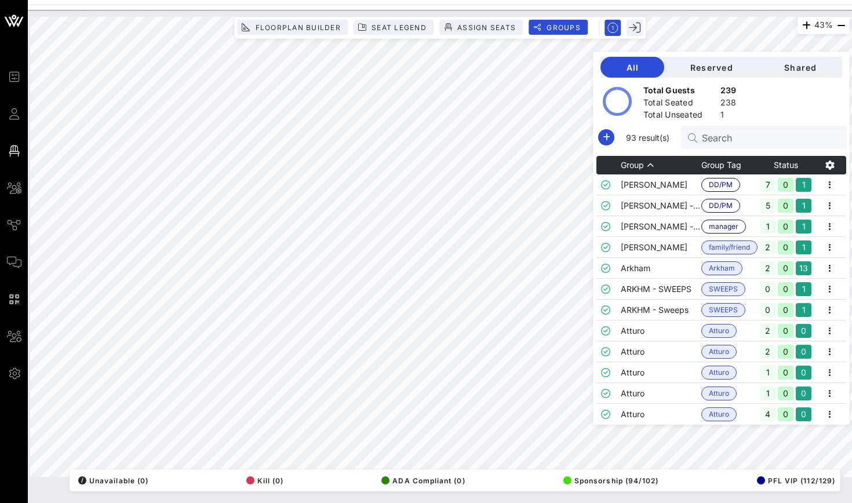
click at [712, 115] on div "Total Unseated" at bounding box center [679, 116] width 72 height 14
click at [718, 115] on div "Total Unseated 1" at bounding box center [690, 116] width 98 height 19
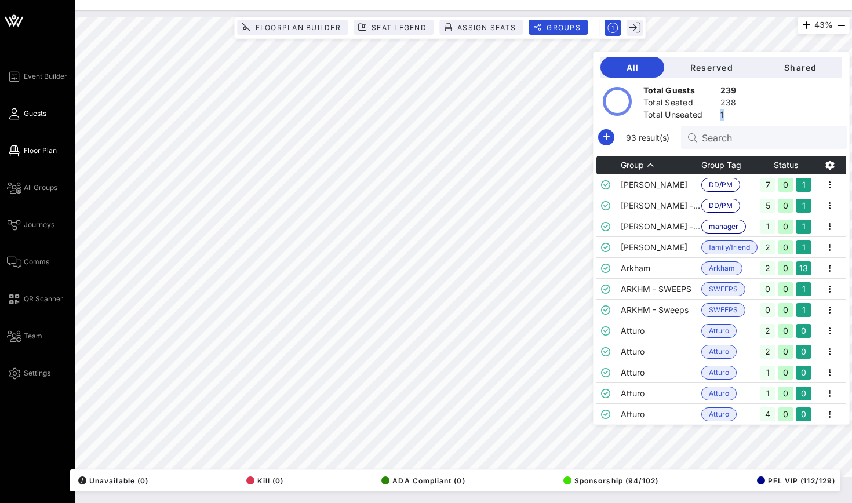
click at [24, 120] on link "Guests" at bounding box center [26, 114] width 39 height 14
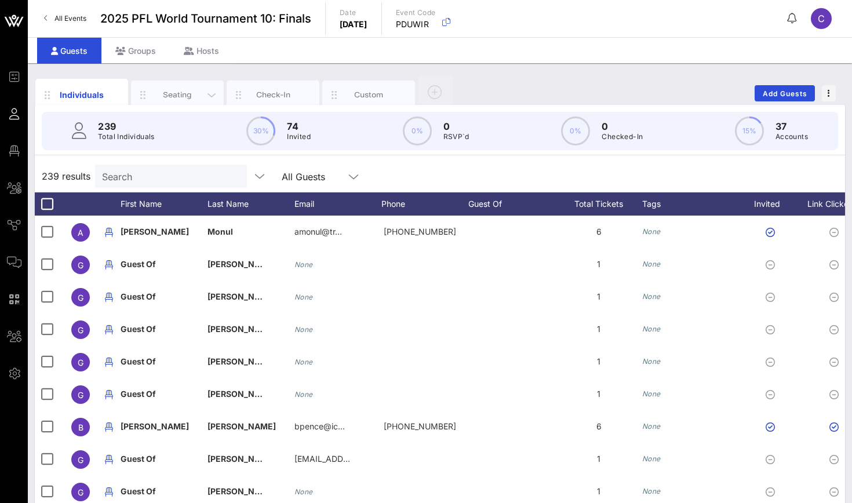
click at [187, 99] on div "Seating" at bounding box center [178, 94] width 52 height 11
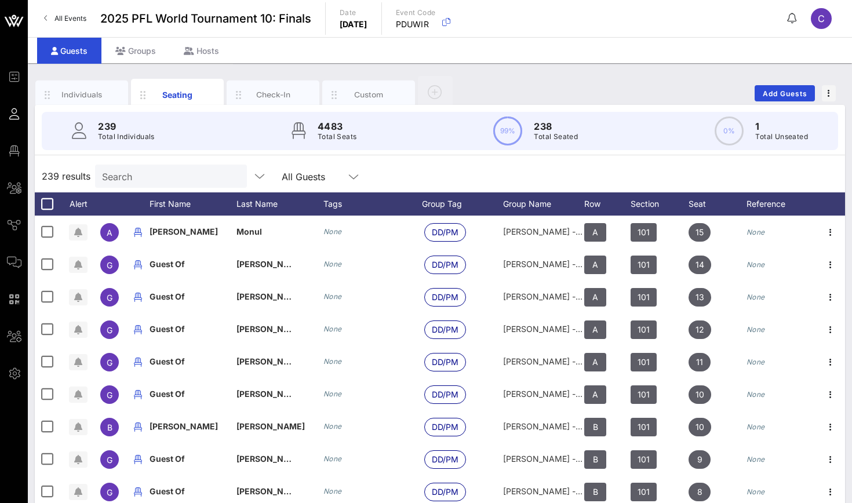
click at [529, 127] on div "99% 238 Total Seated" at bounding box center [535, 130] width 85 height 29
click at [749, 119] on div "0% 1 Total Unseated" at bounding box center [760, 130] width 93 height 29
click at [754, 123] on div "0% 1 Total Unseated" at bounding box center [760, 130] width 93 height 29
click at [757, 130] on p "1" at bounding box center [781, 126] width 53 height 14
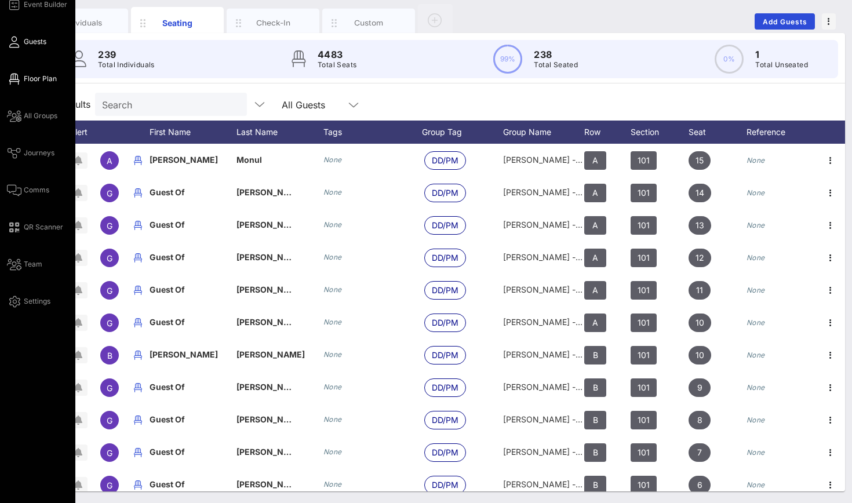
click at [11, 80] on icon at bounding box center [14, 79] width 14 height 2
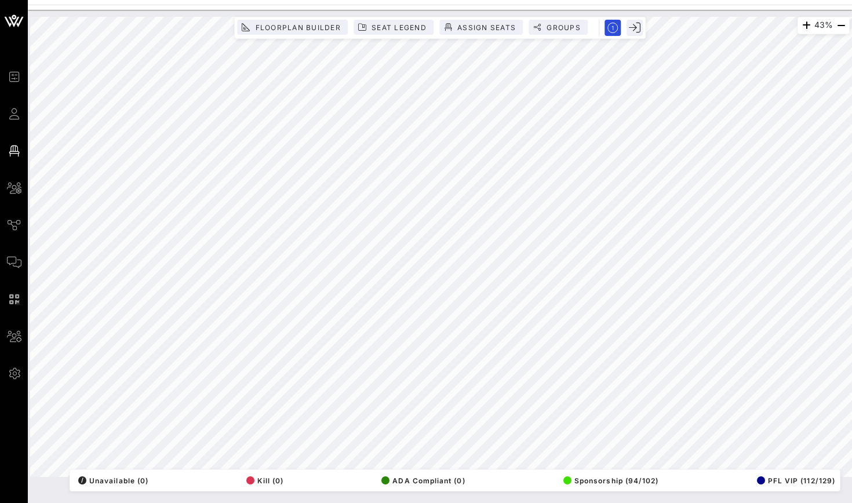
click at [612, 0] on div "Event Builder Guests Floor Plan All Groups Journeys Comms QR Scanner Team Setti…" at bounding box center [426, 251] width 852 height 503
click at [549, 32] on button "Groups" at bounding box center [557, 27] width 59 height 15
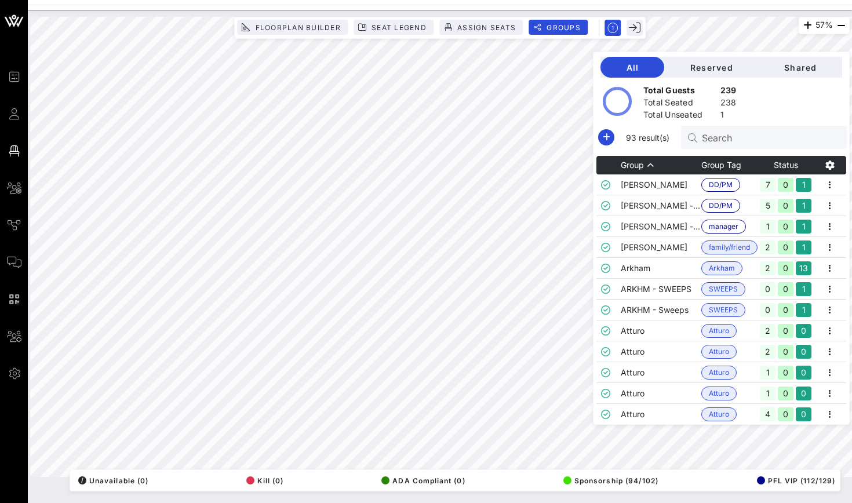
click at [721, 103] on div "238" at bounding box center [728, 104] width 16 height 14
click at [615, 105] on circle at bounding box center [617, 102] width 26 height 26
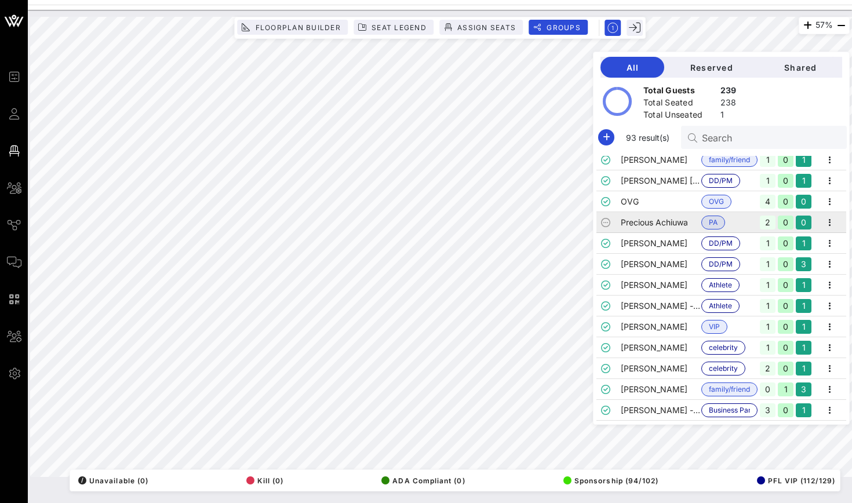
scroll to position [1076, 0]
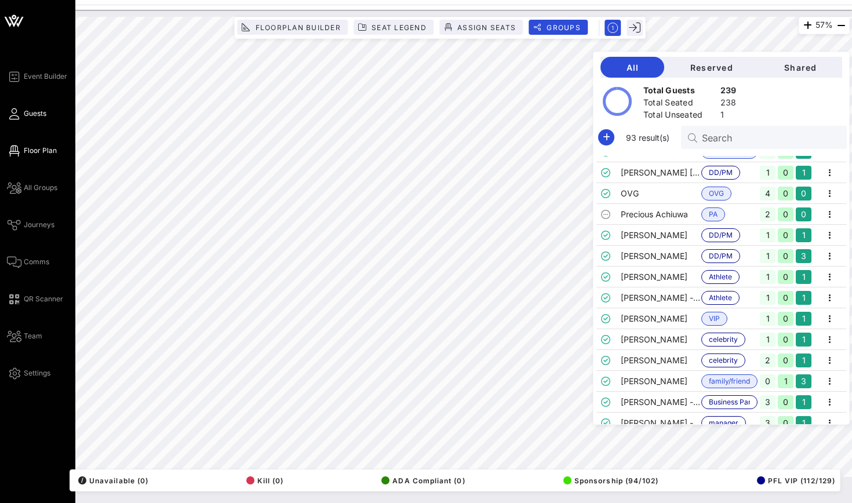
click at [16, 115] on icon at bounding box center [14, 114] width 14 height 2
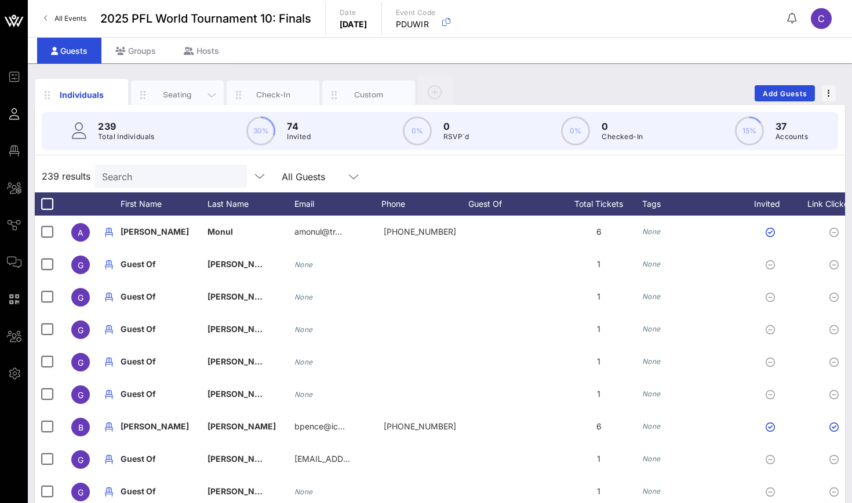
click at [184, 93] on div "Seating" at bounding box center [178, 94] width 52 height 11
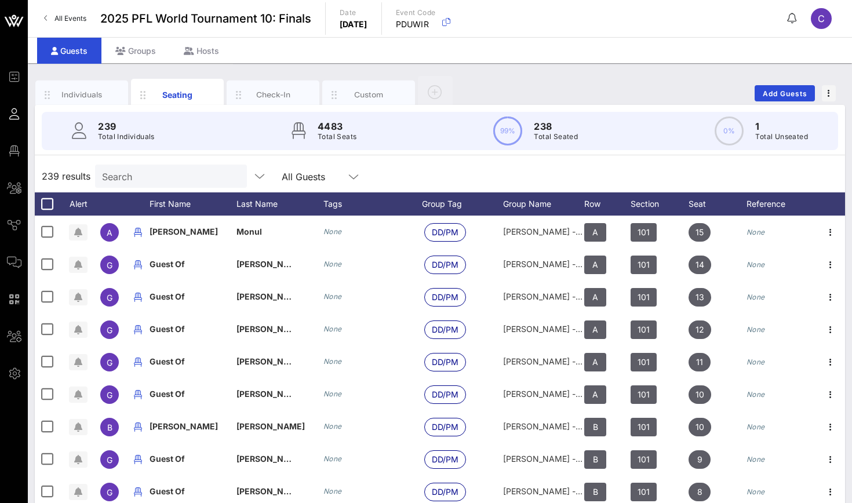
click at [503, 137] on circle at bounding box center [507, 131] width 27 height 27
click at [743, 129] on icon at bounding box center [728, 130] width 29 height 29
click at [727, 133] on circle at bounding box center [729, 131] width 27 height 27
click at [758, 131] on p "1" at bounding box center [781, 126] width 53 height 14
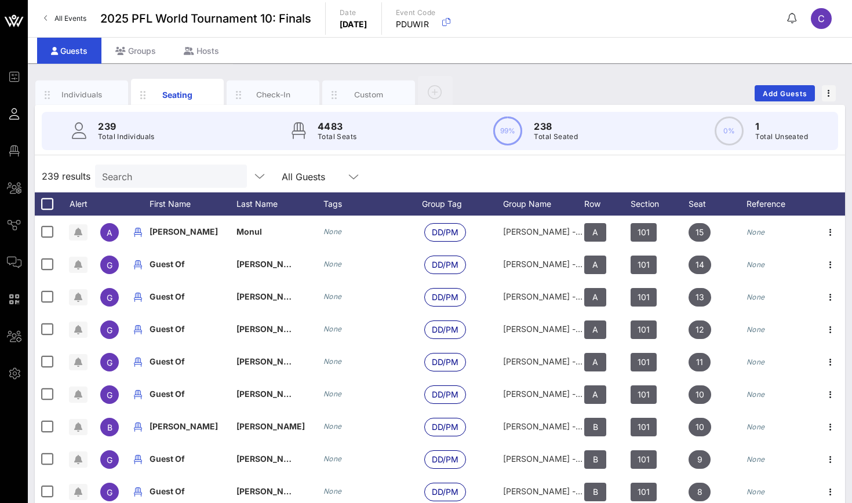
click at [758, 131] on p "1" at bounding box center [781, 126] width 53 height 14
click at [78, 87] on div "Individuals" at bounding box center [81, 95] width 93 height 29
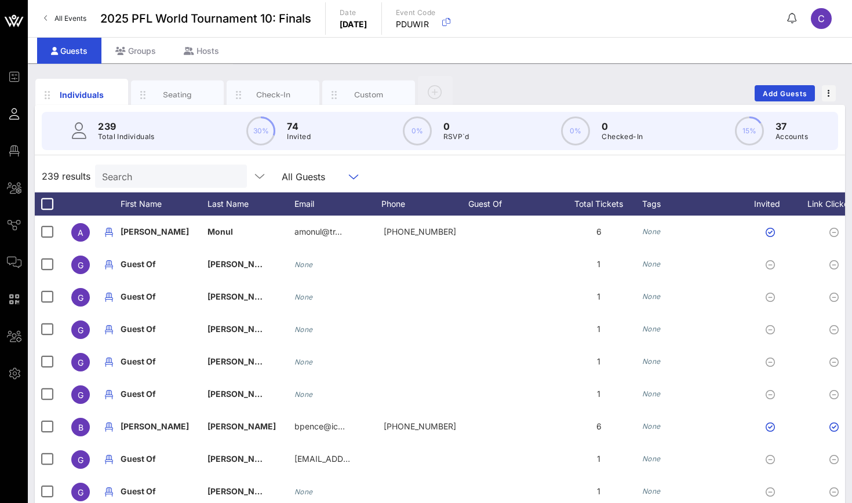
click at [336, 181] on input "text" at bounding box center [337, 176] width 14 height 15
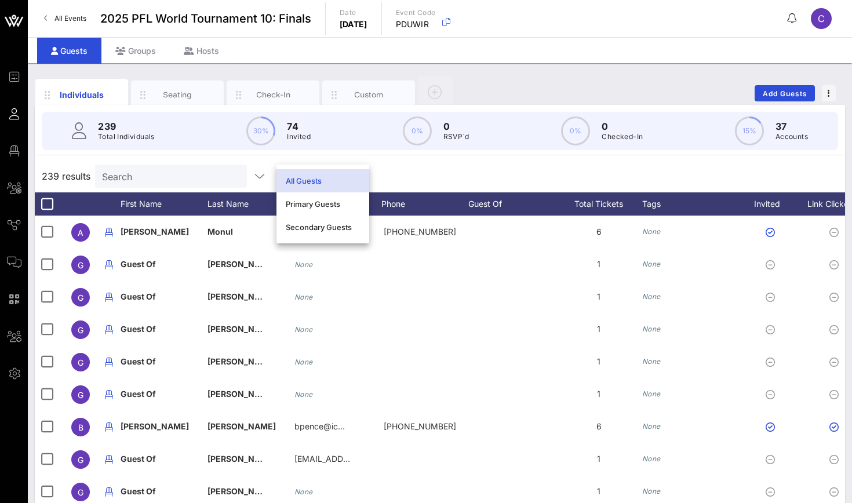
click at [410, 178] on div "239 results Search All Guests" at bounding box center [440, 176] width 810 height 32
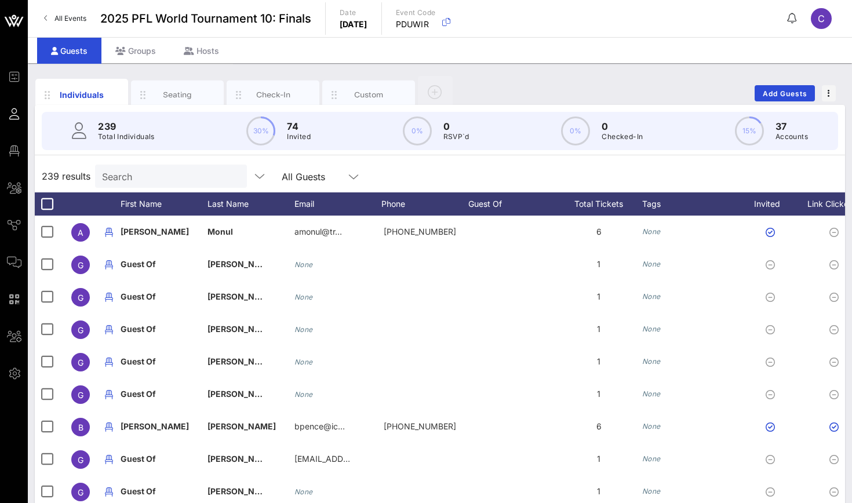
click at [742, 127] on circle at bounding box center [748, 131] width 27 height 27
click at [599, 123] on div "0% 0 Checked-In" at bounding box center [602, 130] width 82 height 29
click at [356, 86] on div "Custom" at bounding box center [368, 95] width 93 height 29
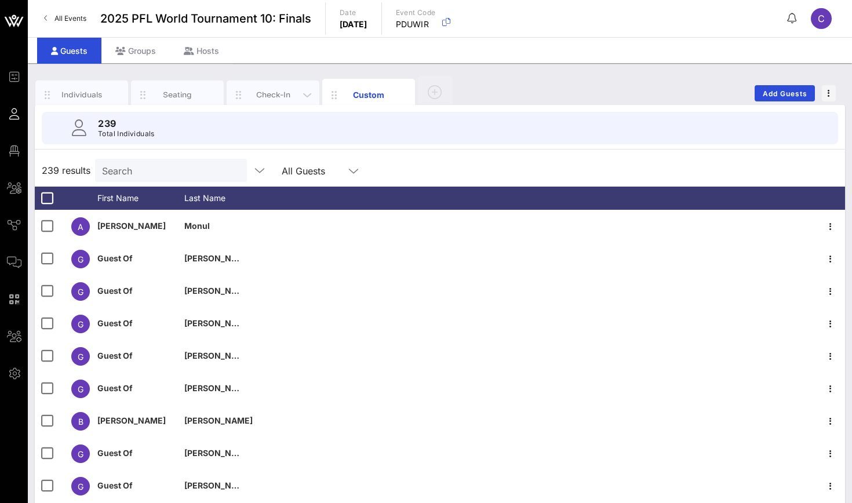
click at [267, 92] on div "Check-In" at bounding box center [273, 94] width 52 height 11
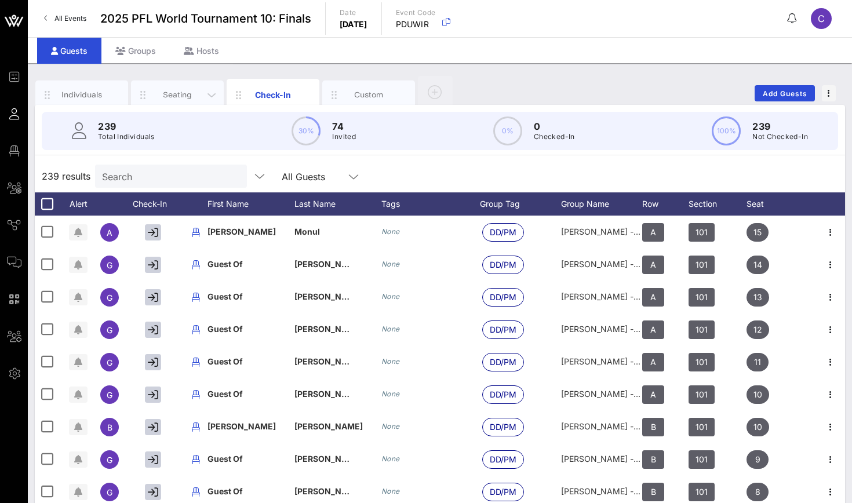
click at [199, 94] on div "Seating" at bounding box center [178, 94] width 52 height 11
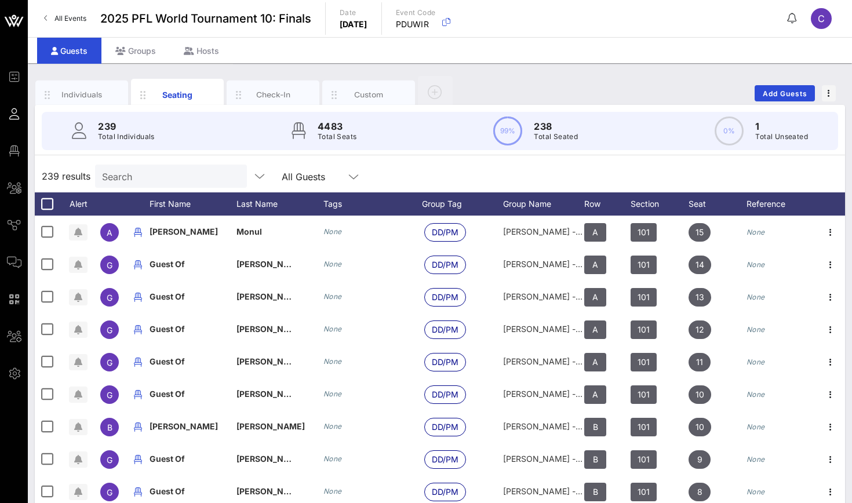
click at [499, 130] on circle at bounding box center [507, 131] width 27 height 27
click at [725, 140] on circle at bounding box center [729, 131] width 27 height 27
click at [752, 140] on div "0% 1 Total Unseated" at bounding box center [760, 130] width 93 height 29
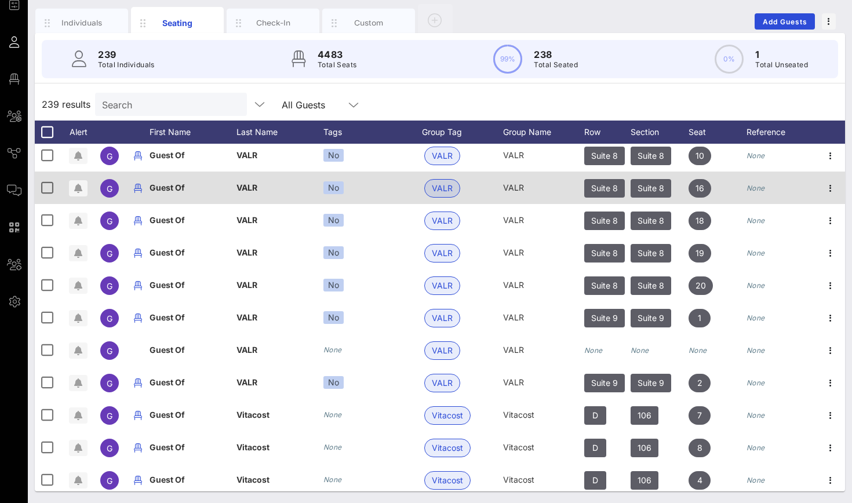
scroll to position [3499, 0]
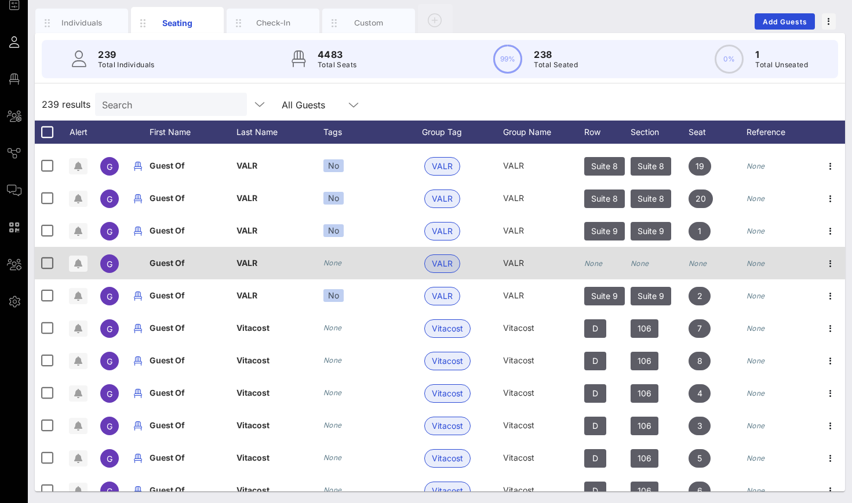
click at [585, 277] on div "None" at bounding box center [593, 263] width 19 height 32
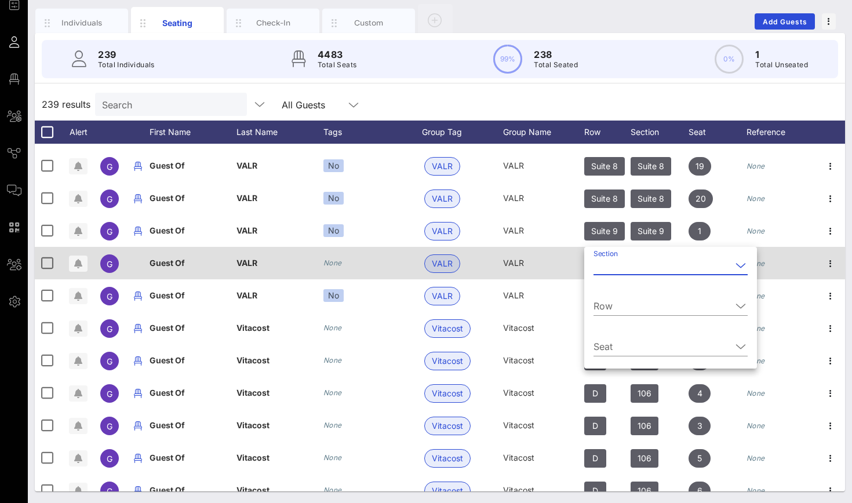
click at [149, 265] on span "Guest Of" at bounding box center [166, 263] width 35 height 10
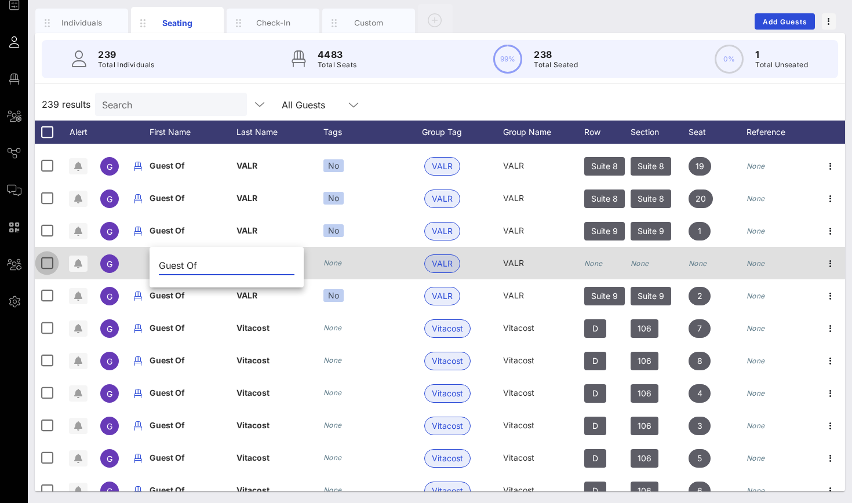
click at [54, 264] on div at bounding box center [47, 263] width 20 height 20
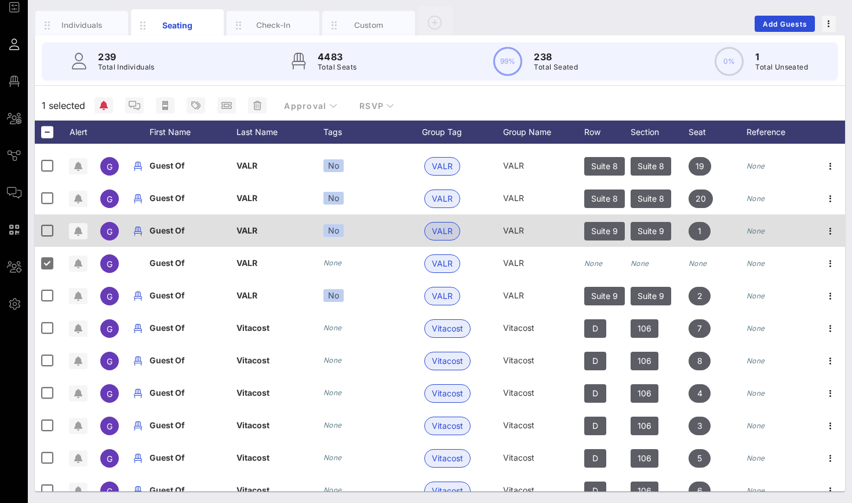
scroll to position [70, 0]
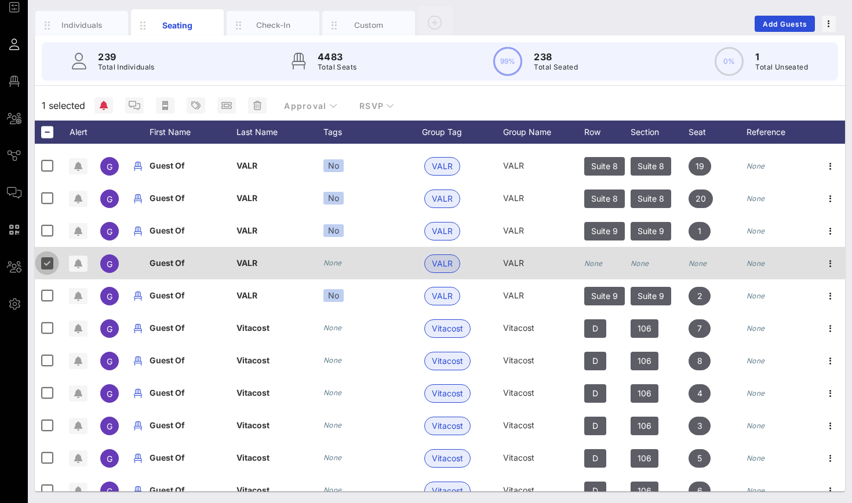
click at [48, 260] on div at bounding box center [47, 263] width 20 height 20
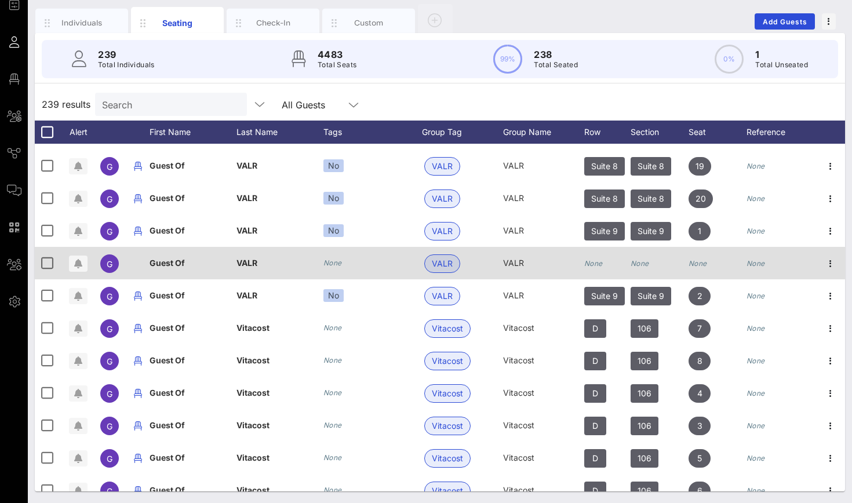
scroll to position [72, 0]
click at [830, 265] on icon "button" at bounding box center [830, 264] width 14 height 14
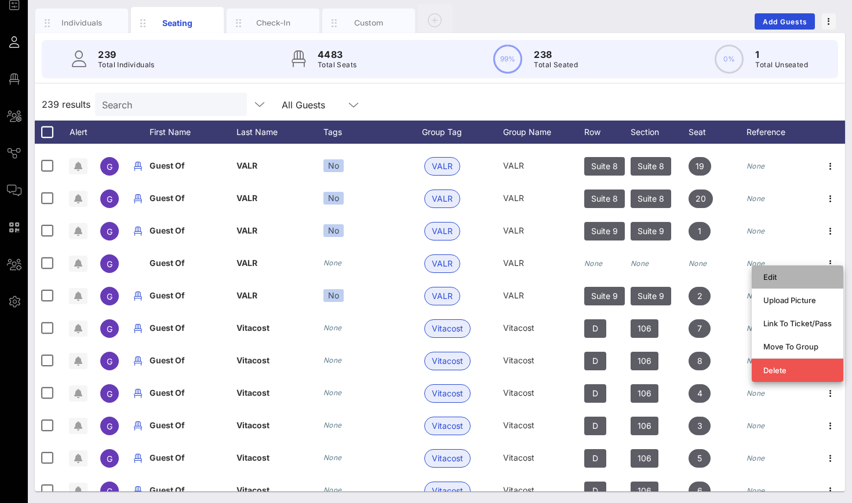
click at [815, 282] on div "Edit" at bounding box center [797, 277] width 68 height 19
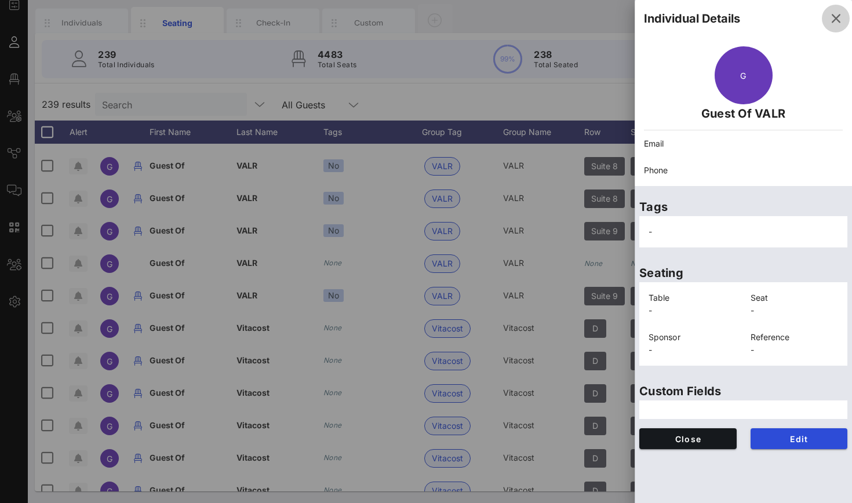
click at [832, 21] on icon "button" at bounding box center [836, 19] width 14 height 14
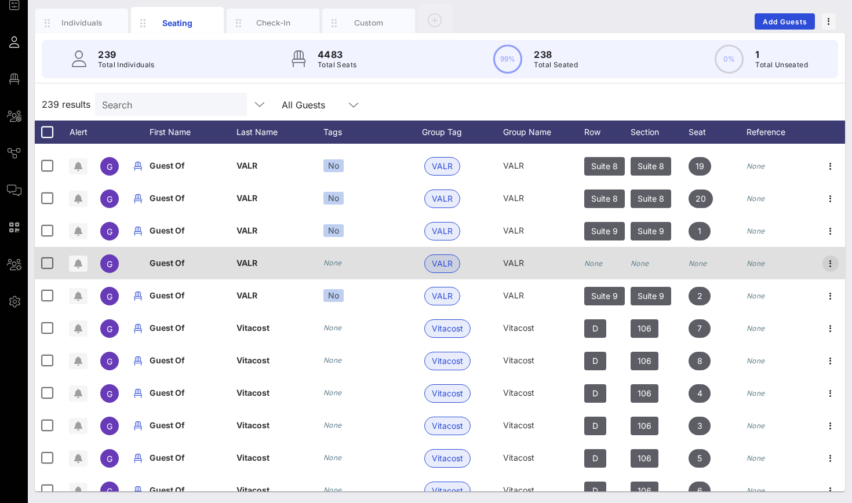
click at [828, 264] on icon "button" at bounding box center [830, 264] width 14 height 14
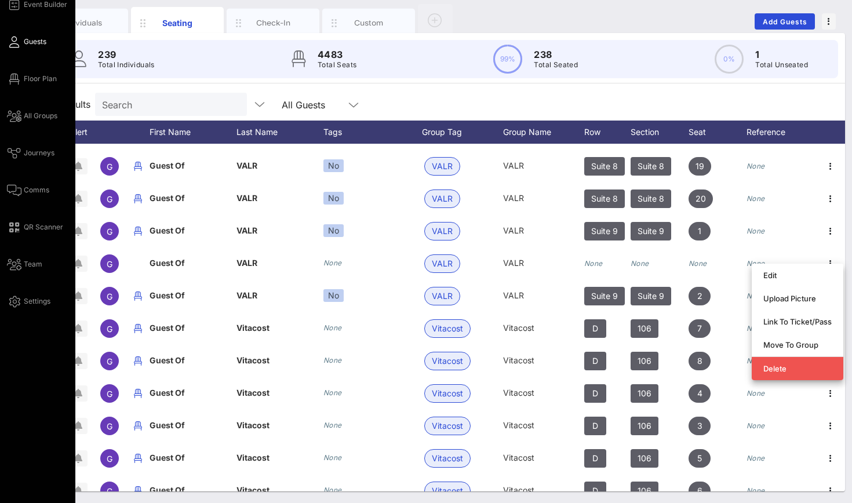
click at [17, 42] on icon at bounding box center [14, 42] width 14 height 2
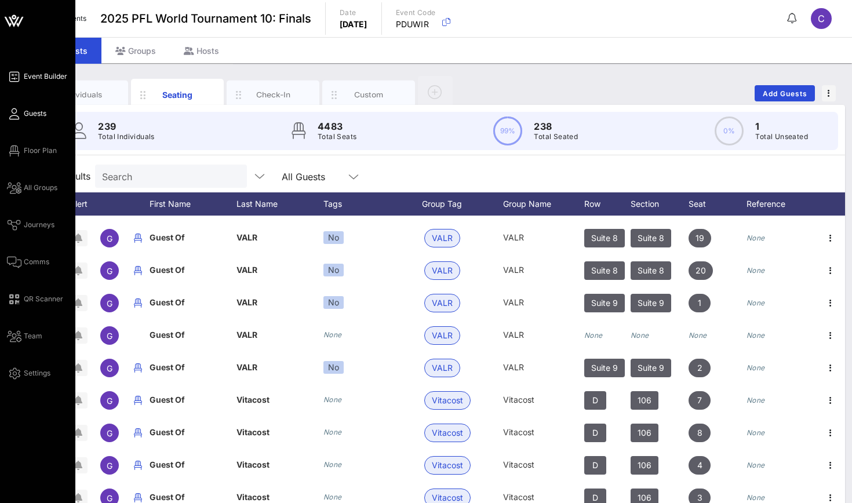
scroll to position [0, 0]
click at [20, 15] on icon at bounding box center [14, 21] width 28 height 28
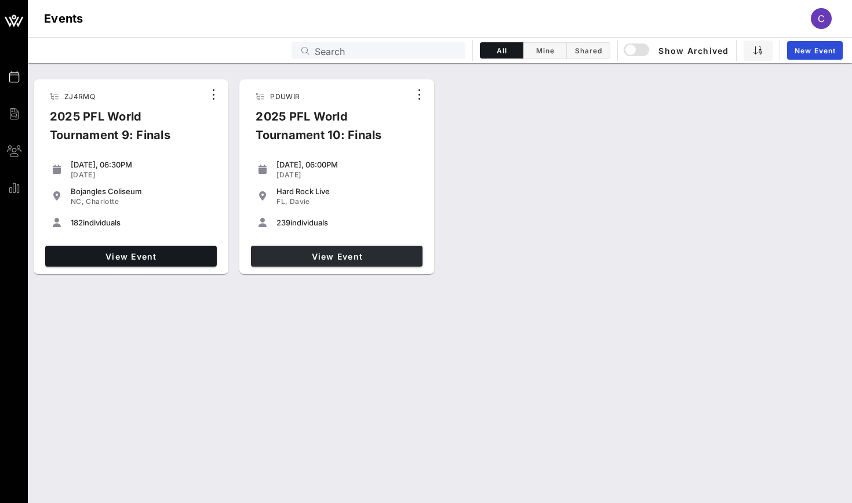
click at [311, 259] on span "View Event" at bounding box center [337, 256] width 162 height 10
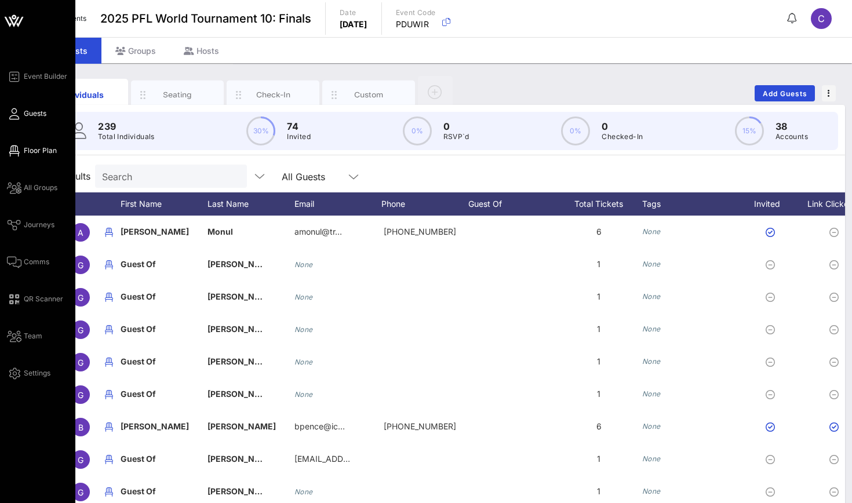
click at [13, 150] on icon at bounding box center [14, 151] width 14 height 2
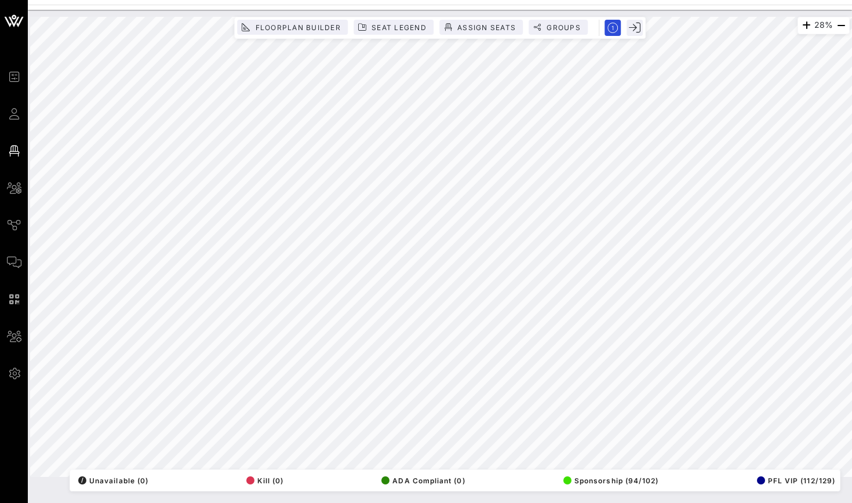
click at [546, 18] on div "Floorplan Builder Seat Legend Assign Seats Groups Exit" at bounding box center [439, 28] width 411 height 22
click at [546, 27] on span "Groups" at bounding box center [563, 27] width 35 height 9
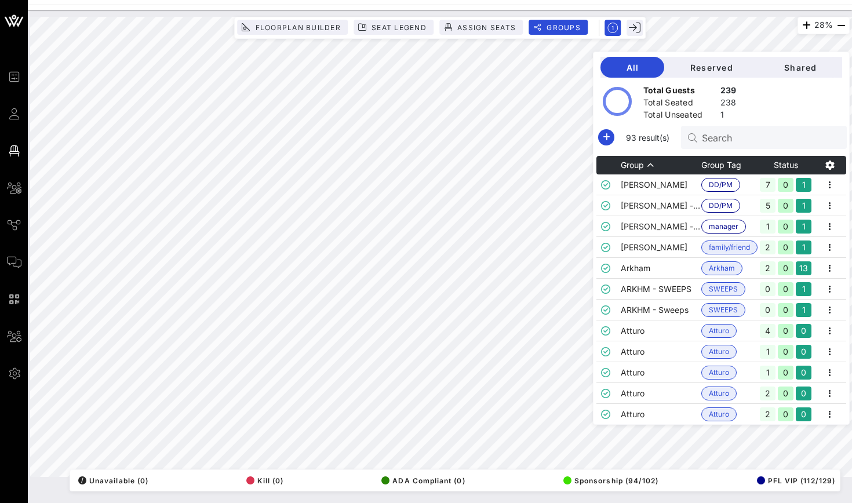
click at [699, 137] on div at bounding box center [695, 137] width 14 height 12
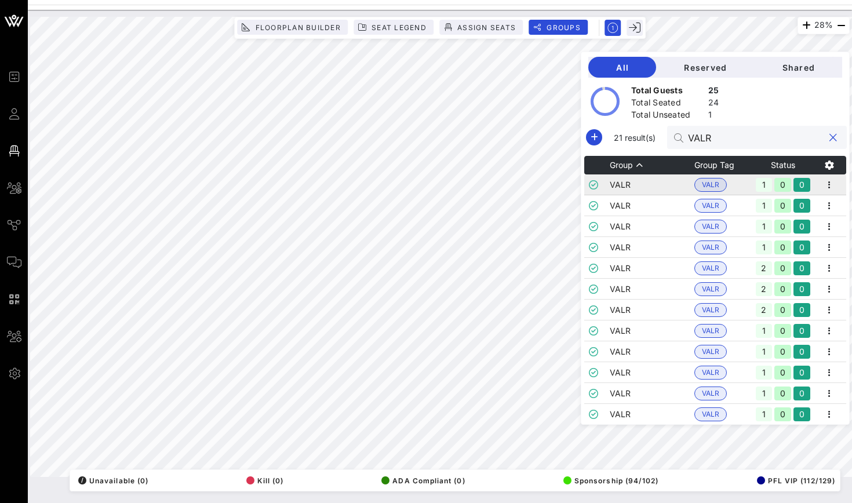
type input "VALR"
click at [662, 184] on td "VALR" at bounding box center [652, 184] width 85 height 21
click at [644, 205] on td "VALR" at bounding box center [652, 205] width 85 height 21
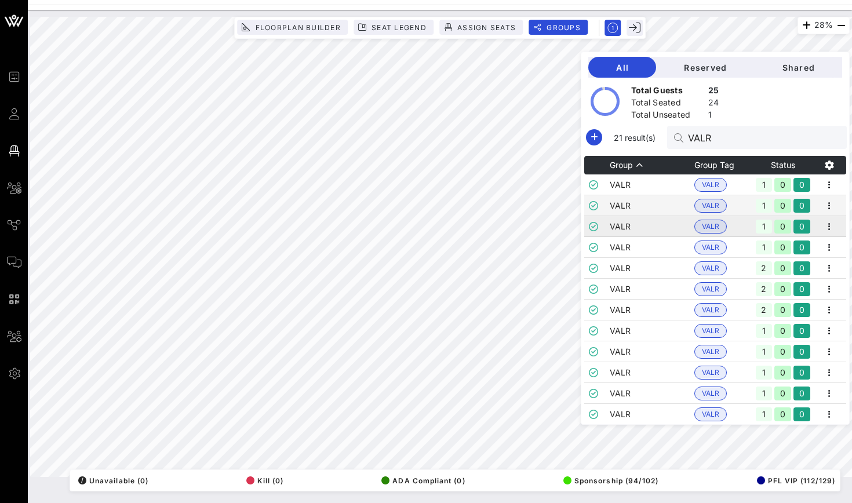
click at [639, 220] on td "VALR" at bounding box center [652, 226] width 85 height 21
click at [633, 242] on td "VALR" at bounding box center [652, 247] width 85 height 21
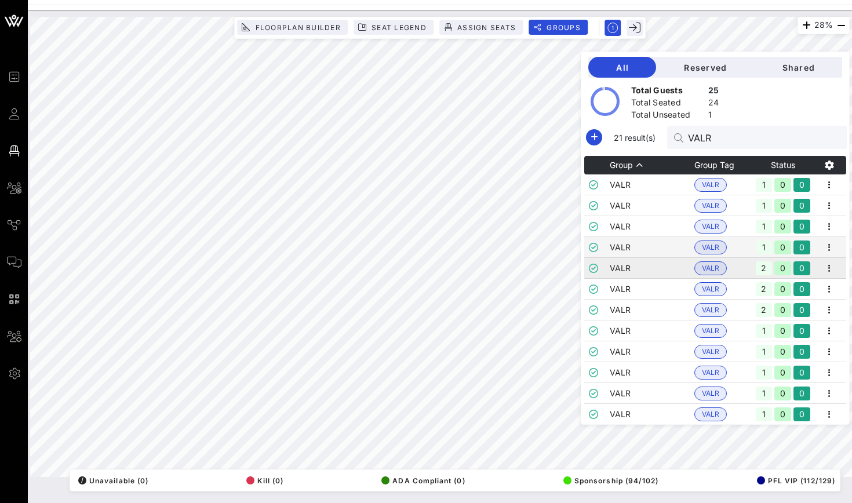
click at [629, 263] on td "VALR" at bounding box center [652, 268] width 85 height 21
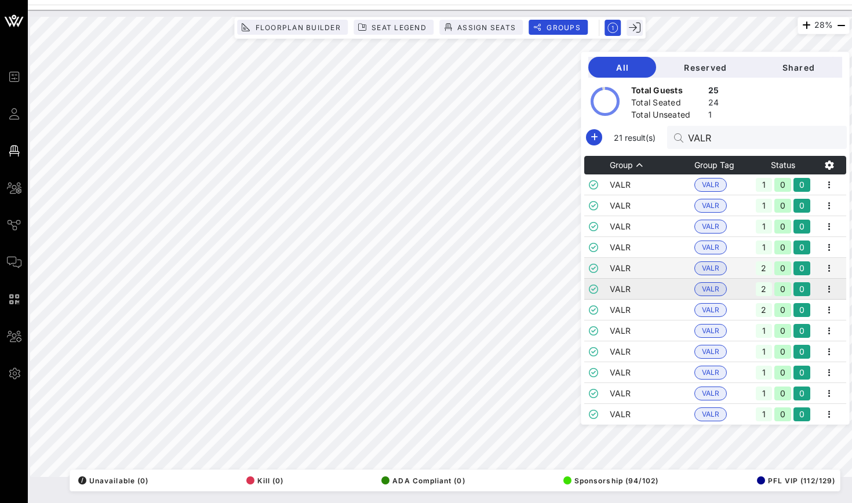
click at [621, 292] on td "VALR" at bounding box center [652, 289] width 85 height 21
click at [615, 315] on td "VALR" at bounding box center [652, 310] width 85 height 21
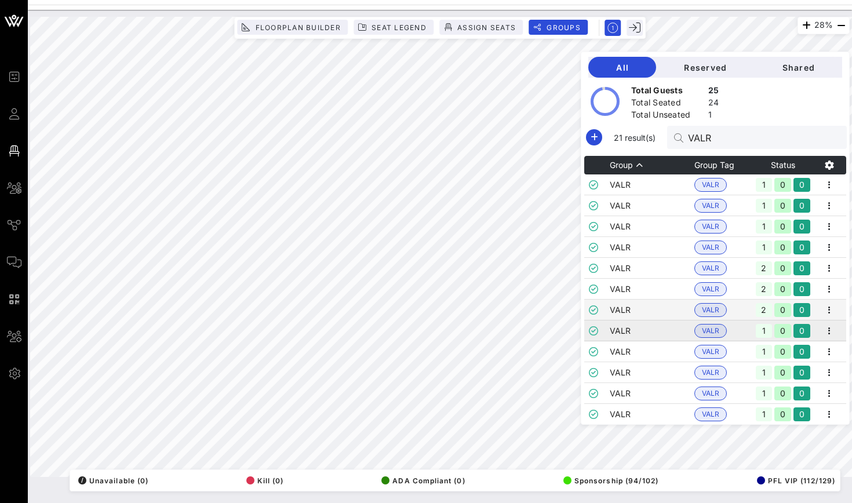
click at [615, 327] on td "VALR" at bounding box center [652, 330] width 85 height 21
click at [612, 347] on td "VALR" at bounding box center [652, 351] width 85 height 21
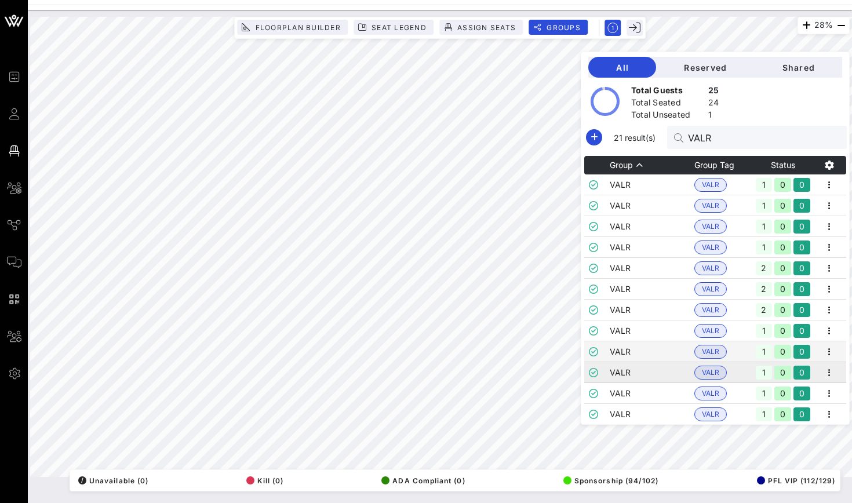
click at [612, 365] on td "VALR" at bounding box center [652, 372] width 85 height 21
click at [612, 381] on td "VALR" at bounding box center [652, 372] width 85 height 21
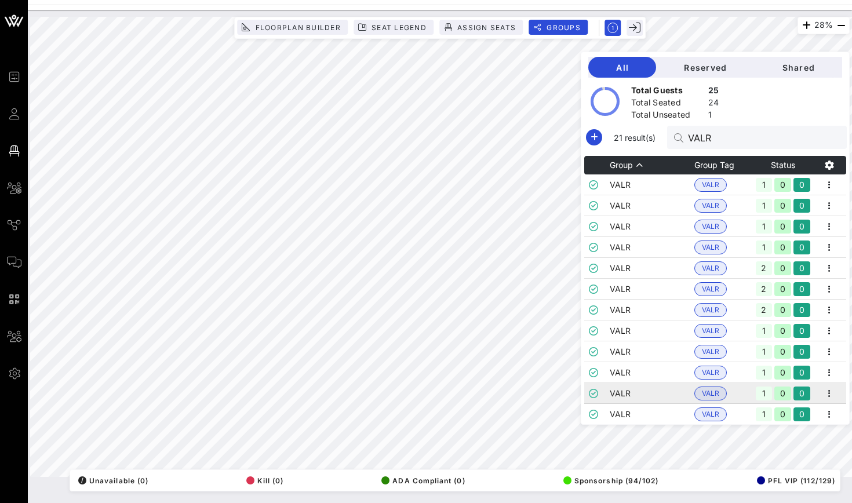
click at [611, 392] on td "VALR" at bounding box center [652, 393] width 85 height 21
click at [611, 408] on td "VALR" at bounding box center [652, 414] width 85 height 21
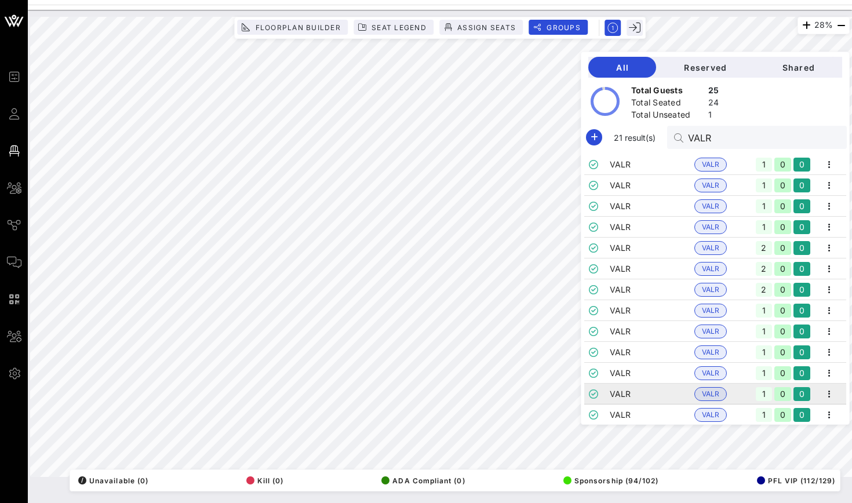
scroll to position [39, 0]
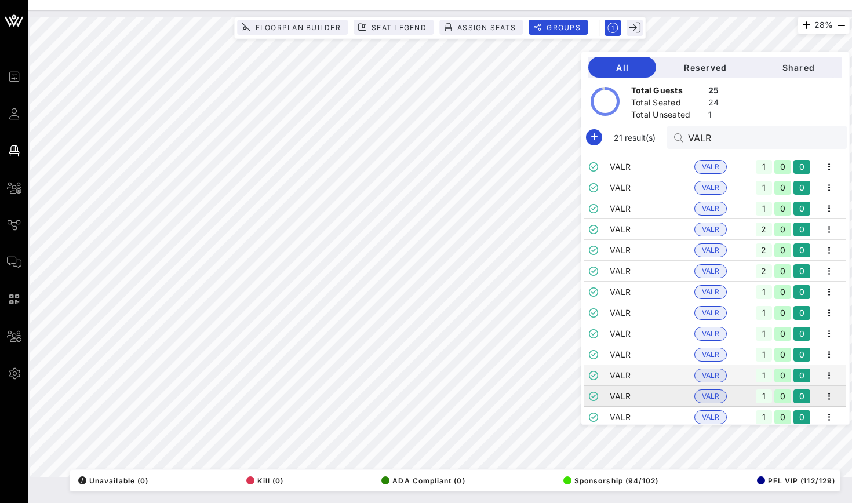
click at [615, 402] on td "VALR" at bounding box center [652, 396] width 85 height 21
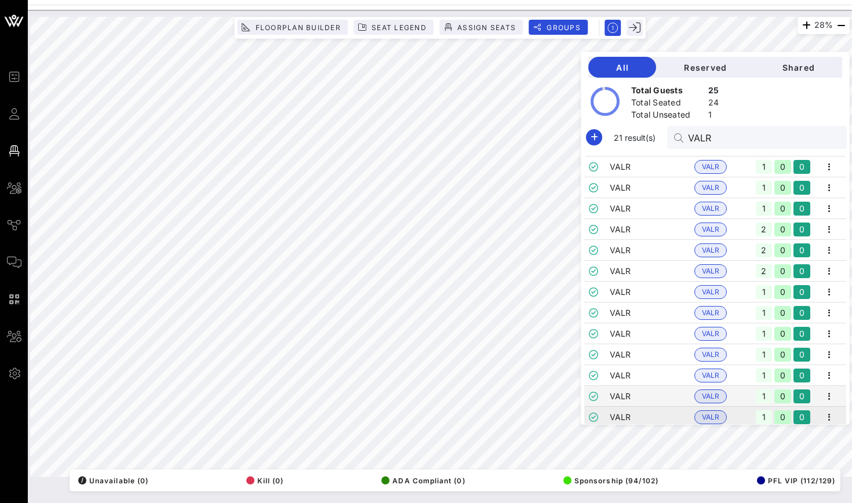
click at [615, 407] on td "VALR" at bounding box center [652, 417] width 85 height 21
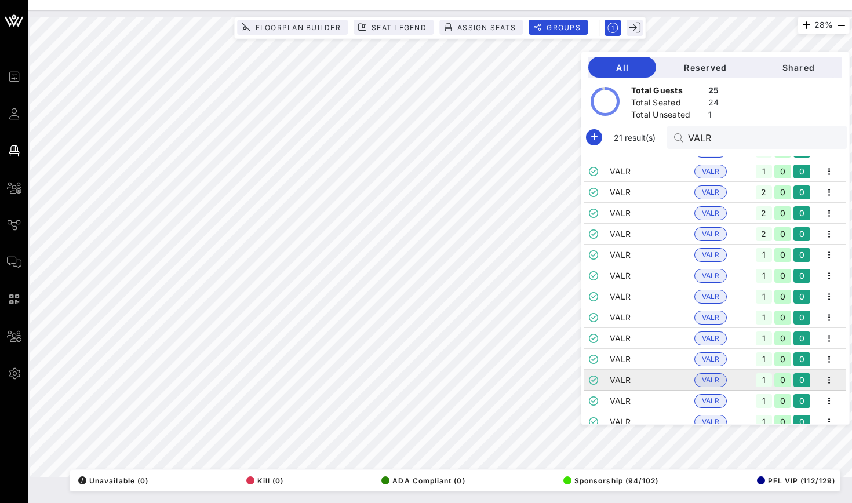
scroll to position [77, 0]
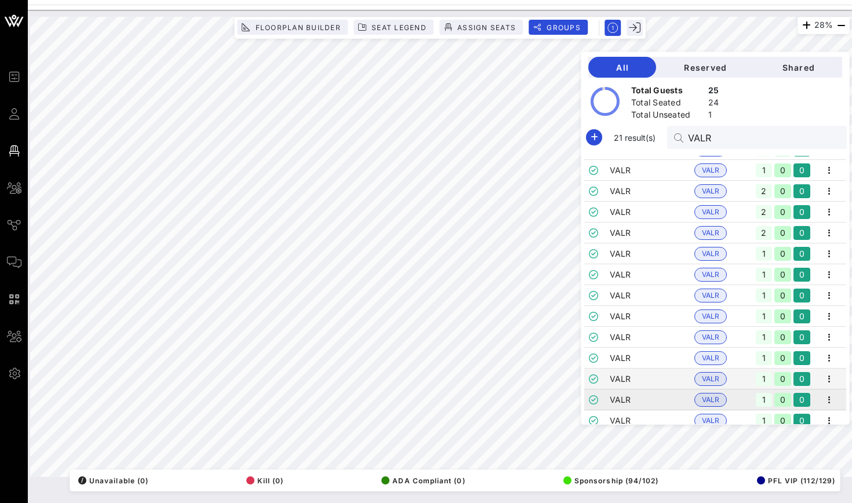
click at [617, 397] on td "VALR" at bounding box center [652, 399] width 85 height 21
click at [615, 410] on td "VALR" at bounding box center [652, 420] width 85 height 21
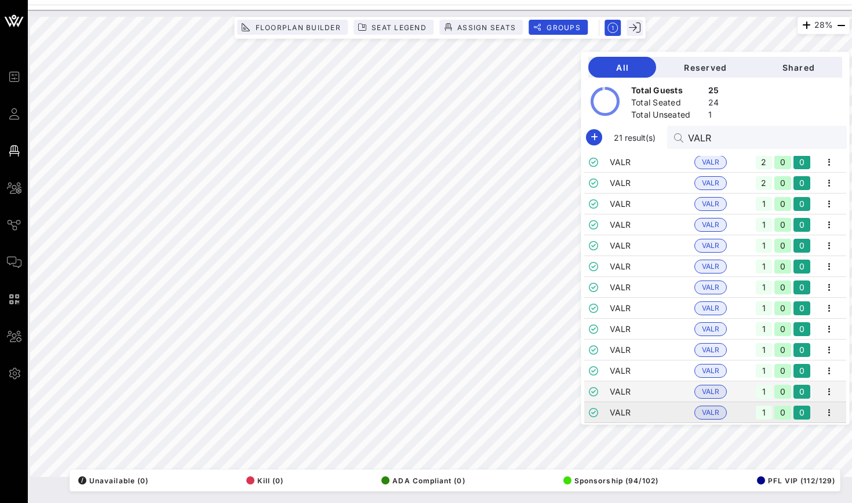
click at [617, 406] on td "VALR" at bounding box center [652, 412] width 85 height 21
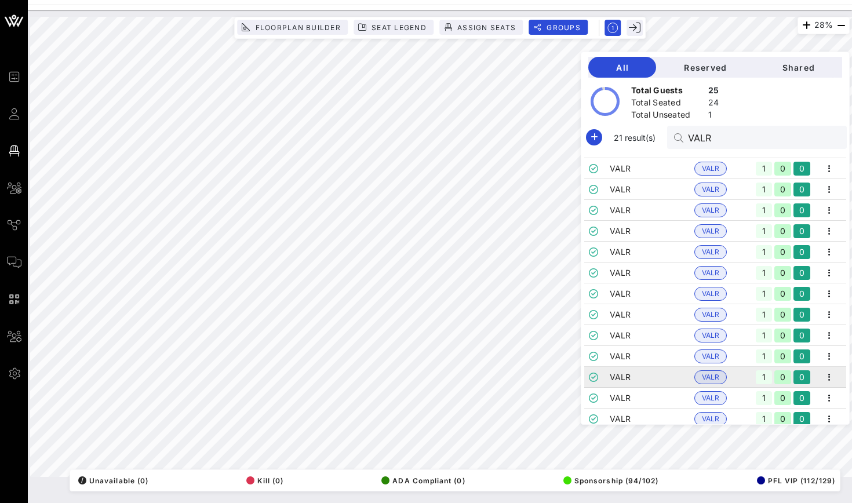
scroll to position [173, 0]
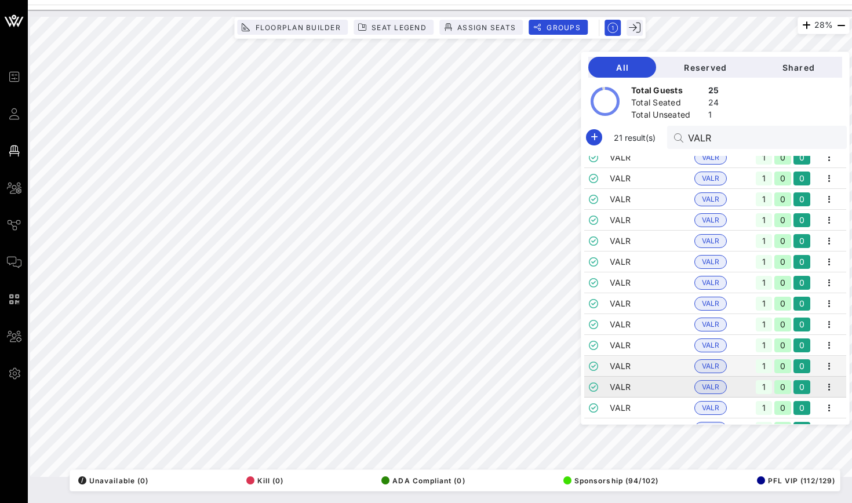
click at [621, 389] on td "VALR" at bounding box center [652, 387] width 85 height 21
click at [623, 384] on td "VALR" at bounding box center [652, 387] width 85 height 21
click at [827, 384] on icon "button" at bounding box center [829, 387] width 14 height 14
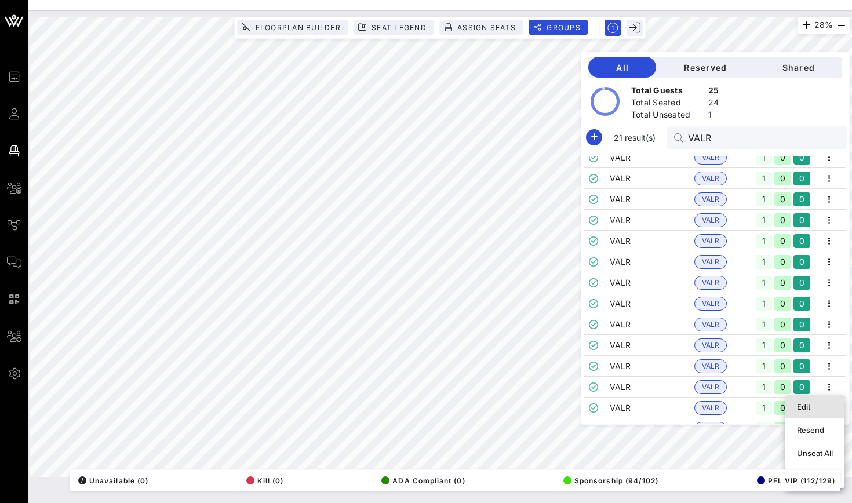
click at [799, 401] on div "Edit" at bounding box center [815, 406] width 36 height 19
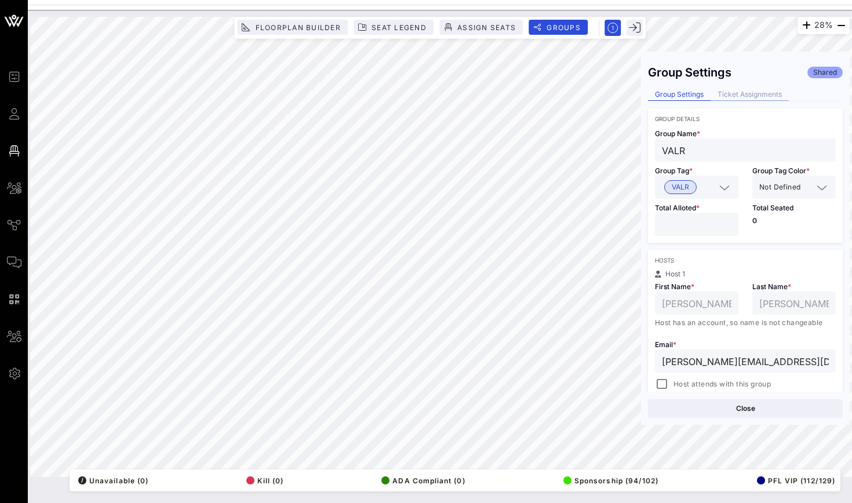
click at [732, 90] on div "Ticket Assignments" at bounding box center [749, 95] width 78 height 12
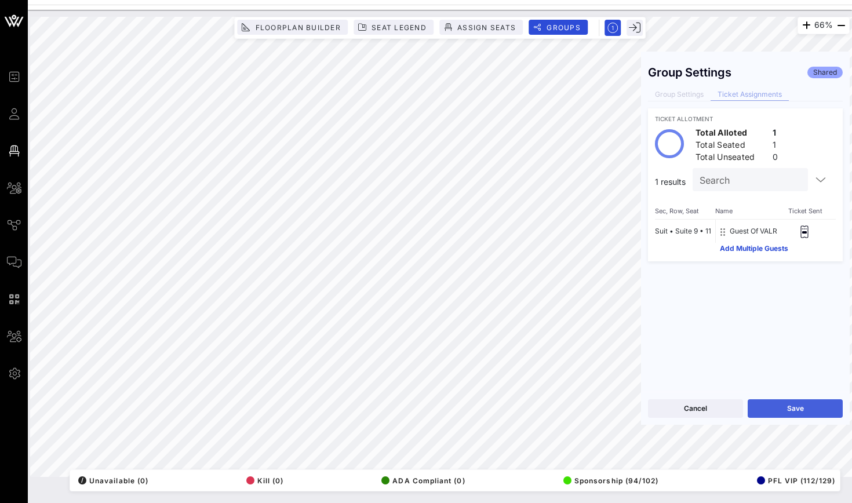
click at [793, 409] on button "Save" at bounding box center [794, 408] width 95 height 19
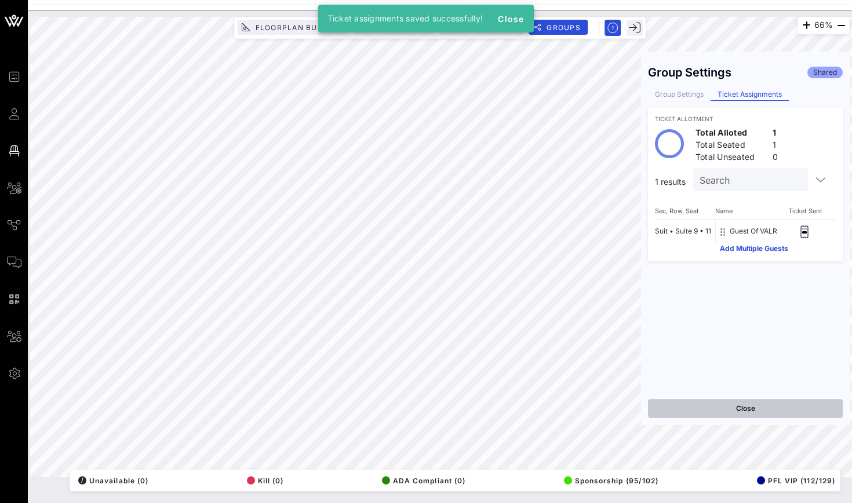
click at [763, 407] on button "Close" at bounding box center [745, 408] width 195 height 19
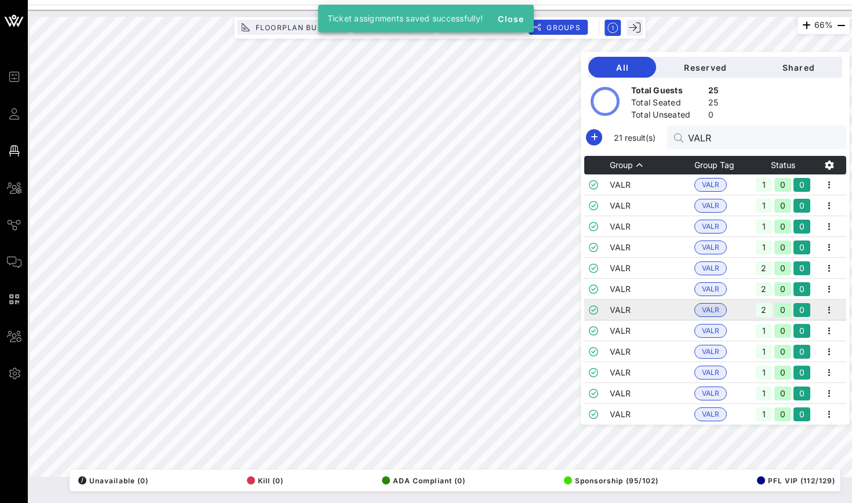
scroll to position [0, 0]
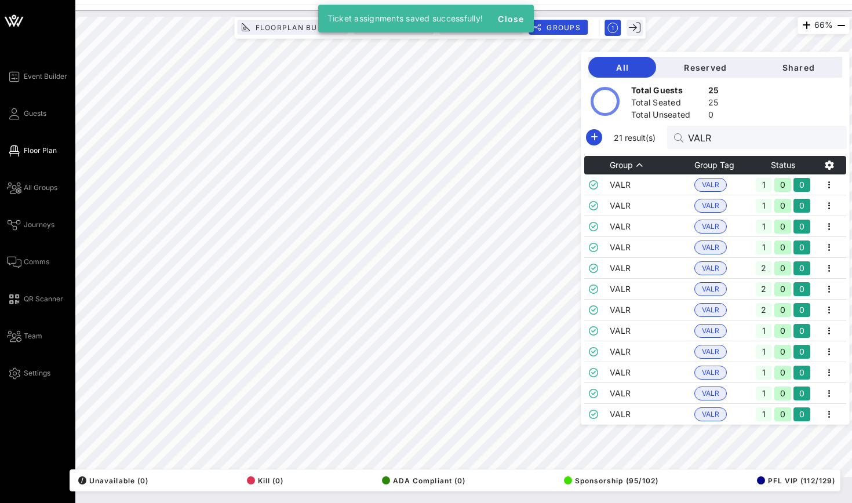
click at [12, 32] on icon at bounding box center [14, 21] width 28 height 28
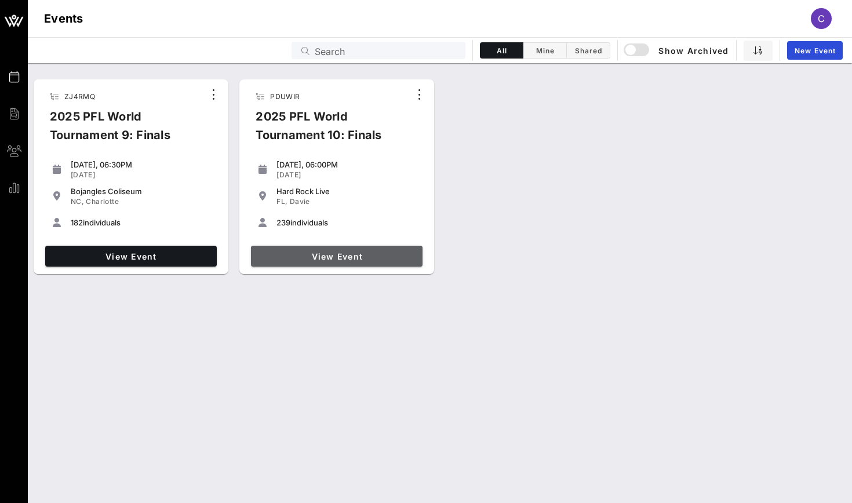
click at [293, 247] on link "View Event" at bounding box center [337, 256] width 172 height 21
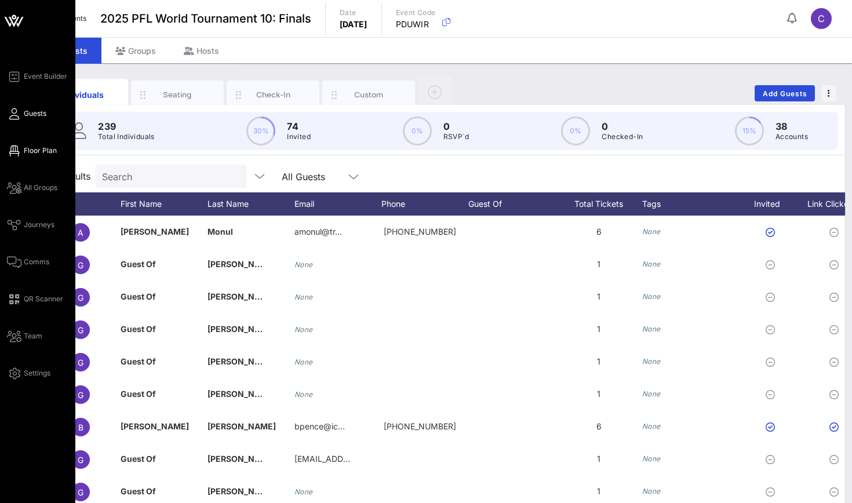
click at [13, 152] on icon at bounding box center [14, 151] width 14 height 2
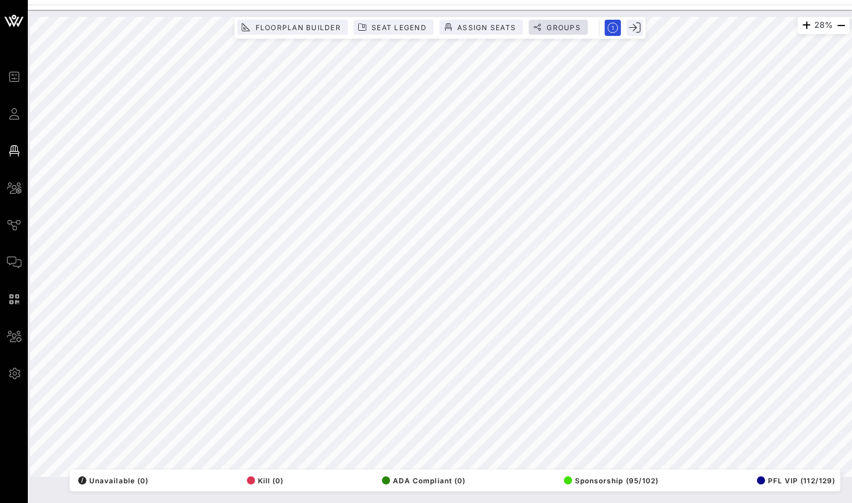
click at [552, 24] on span "Groups" at bounding box center [563, 27] width 35 height 9
